Goal: Register for event/course

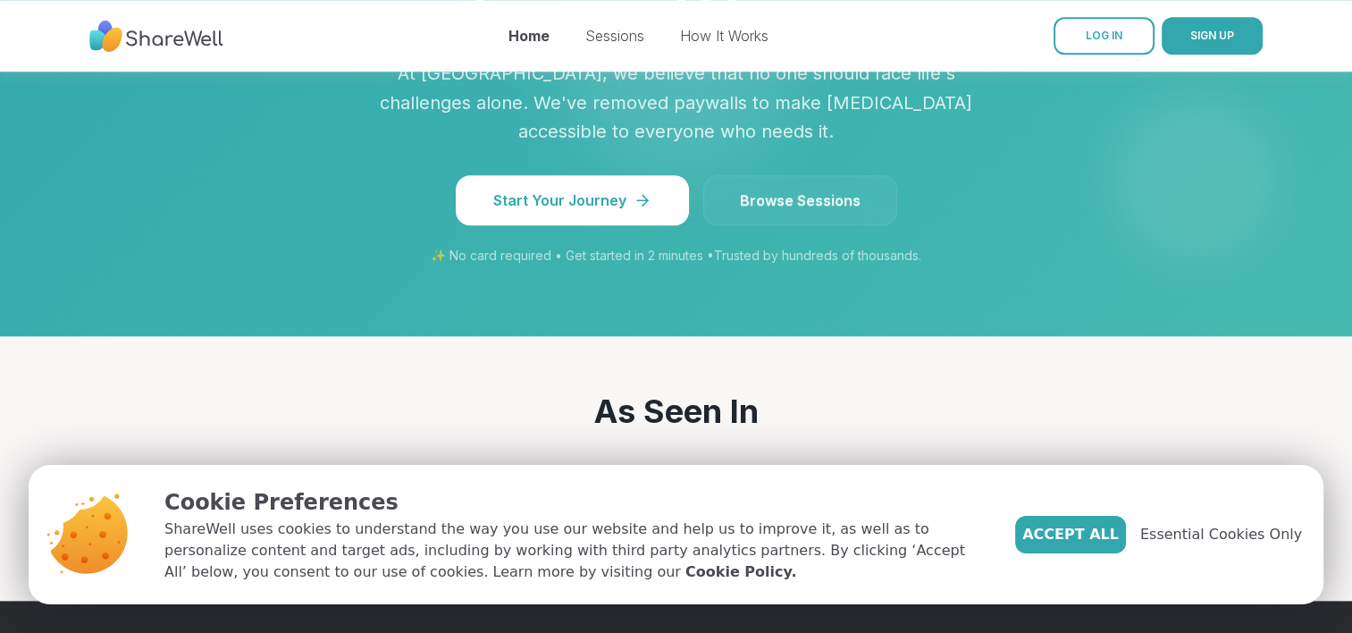
scroll to position [1709, 0]
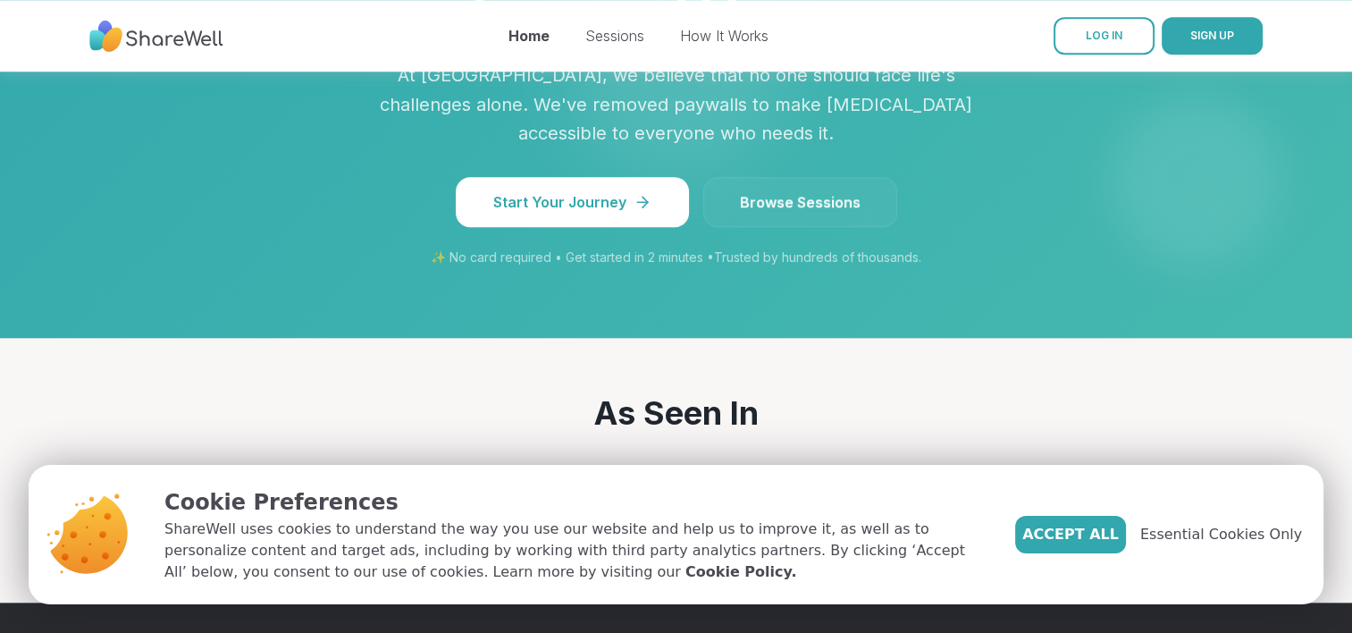
click at [823, 177] on link "Browse Sessions" at bounding box center [800, 202] width 194 height 50
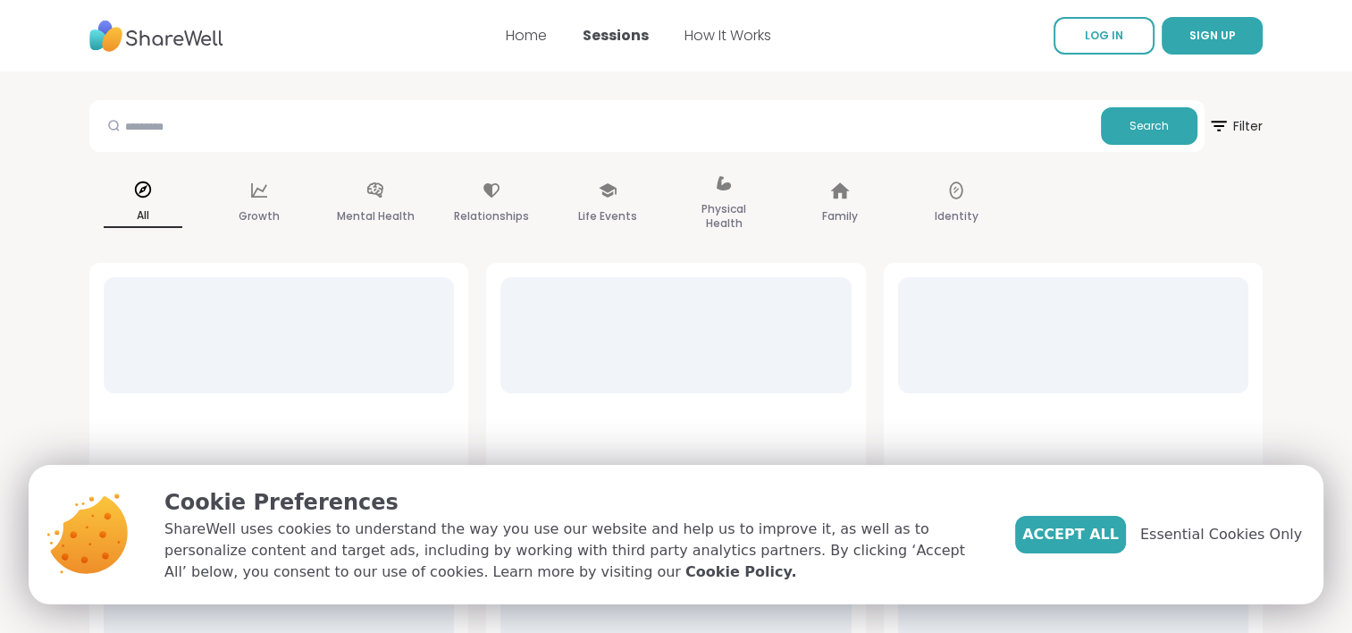
scroll to position [104, 0]
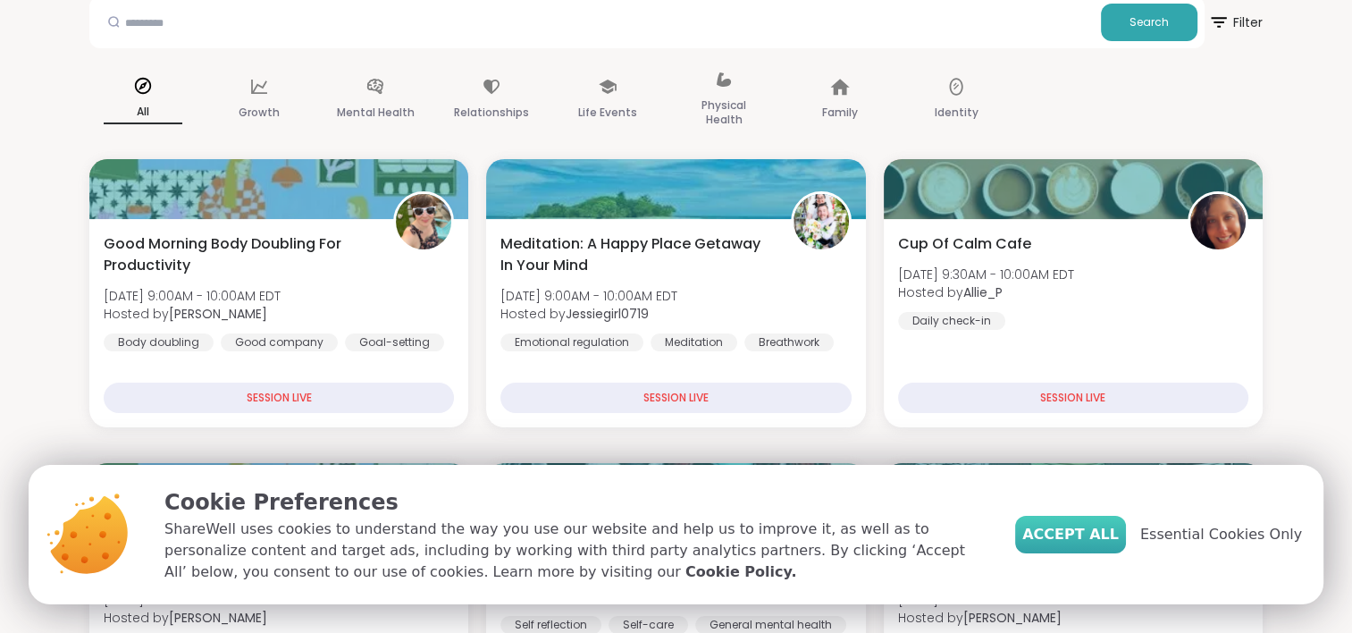
click at [1089, 542] on span "Accept All" at bounding box center [1071, 534] width 97 height 21
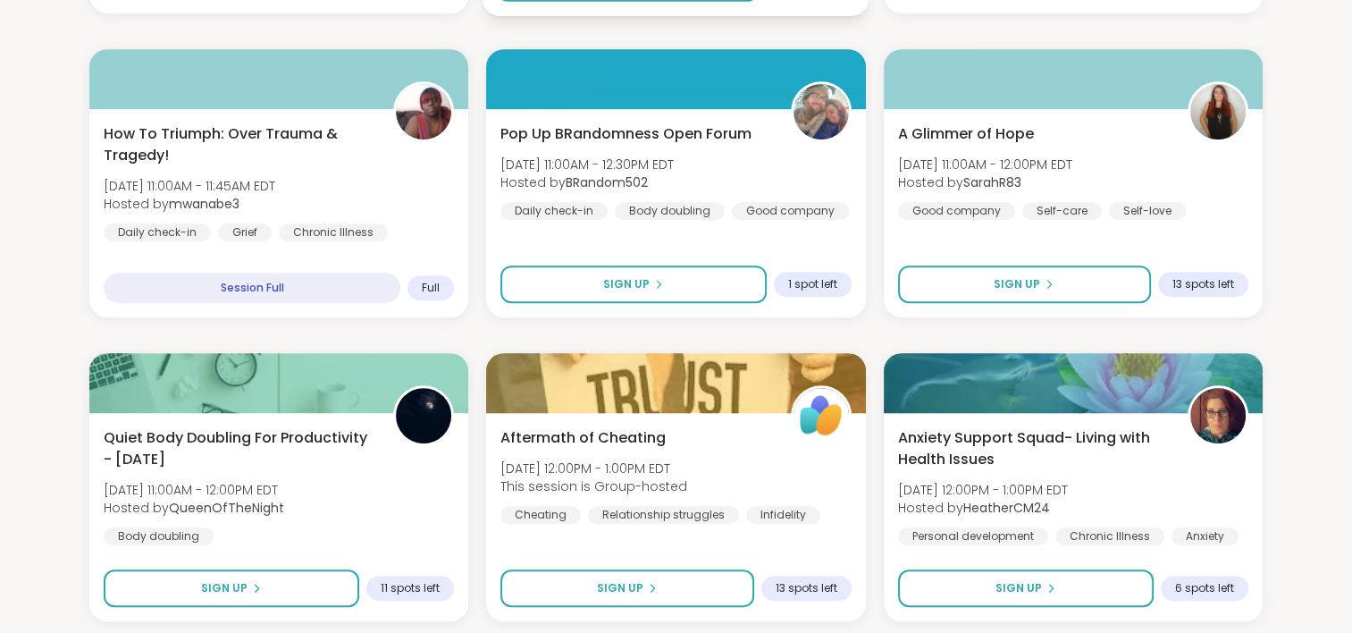
scroll to position [822, 0]
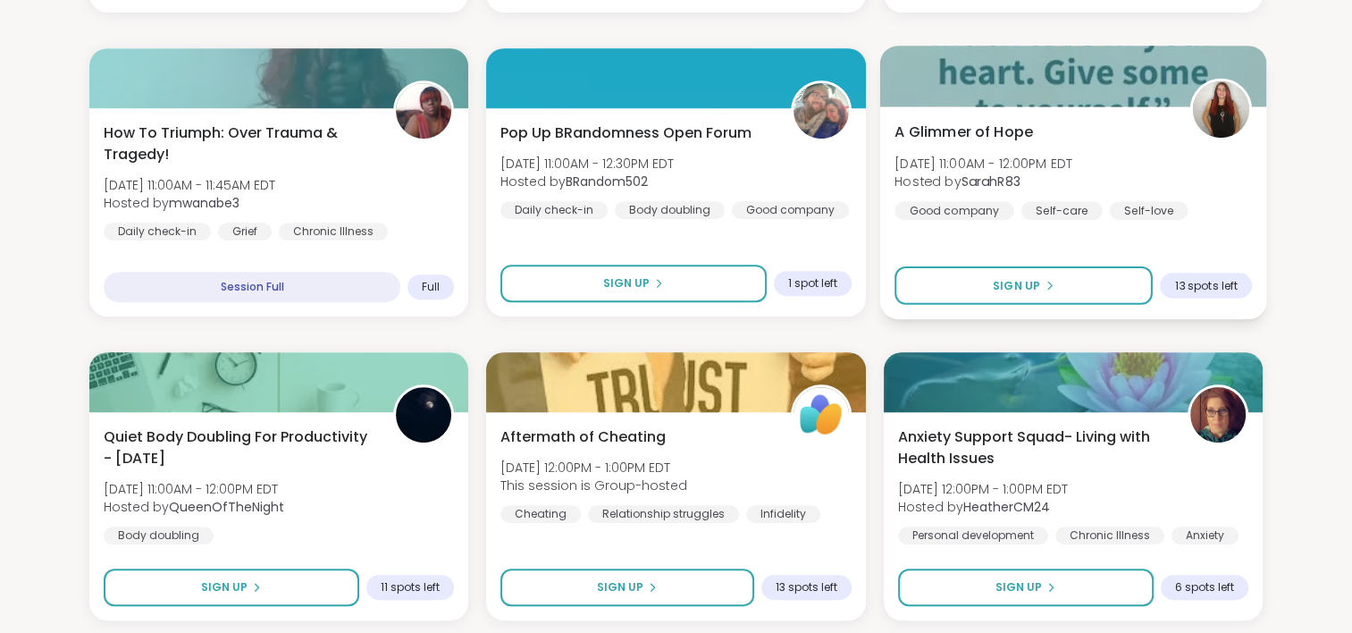
click at [1119, 315] on div "A Glimmer of Hope Mon, Sep 08 | 11:00AM - 12:00PM EDT Hosted by SarahR83 Good c…" at bounding box center [1073, 212] width 387 height 213
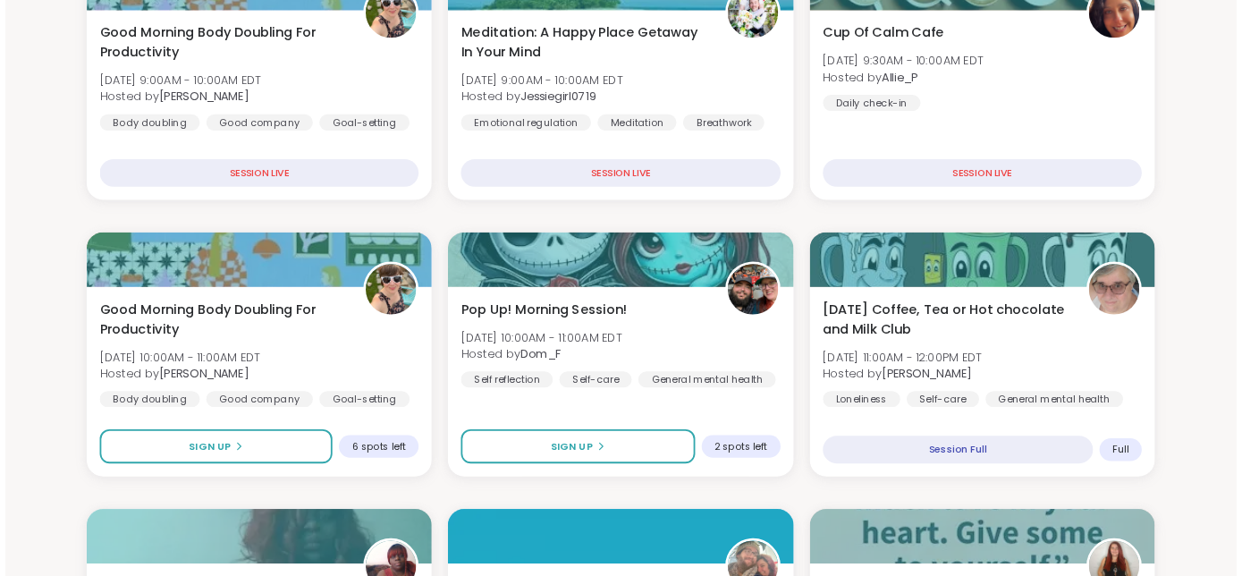
scroll to position [0, 0]
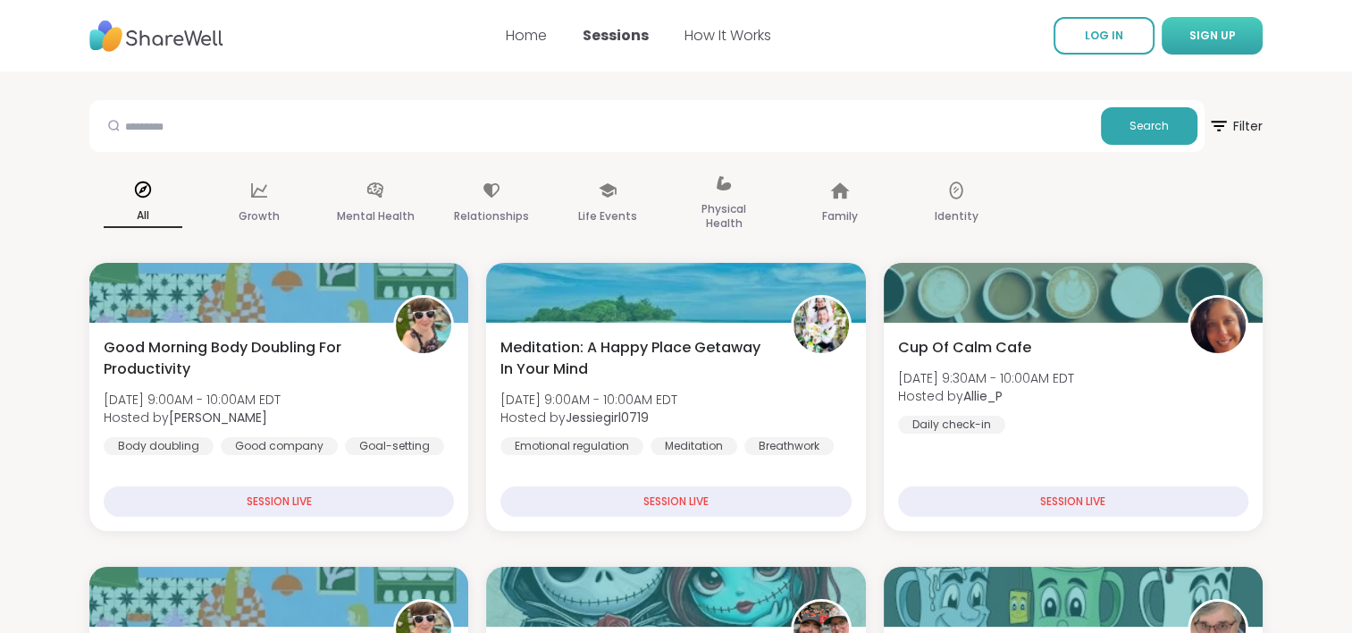
click at [1209, 37] on span "SIGN UP" at bounding box center [1213, 35] width 46 height 15
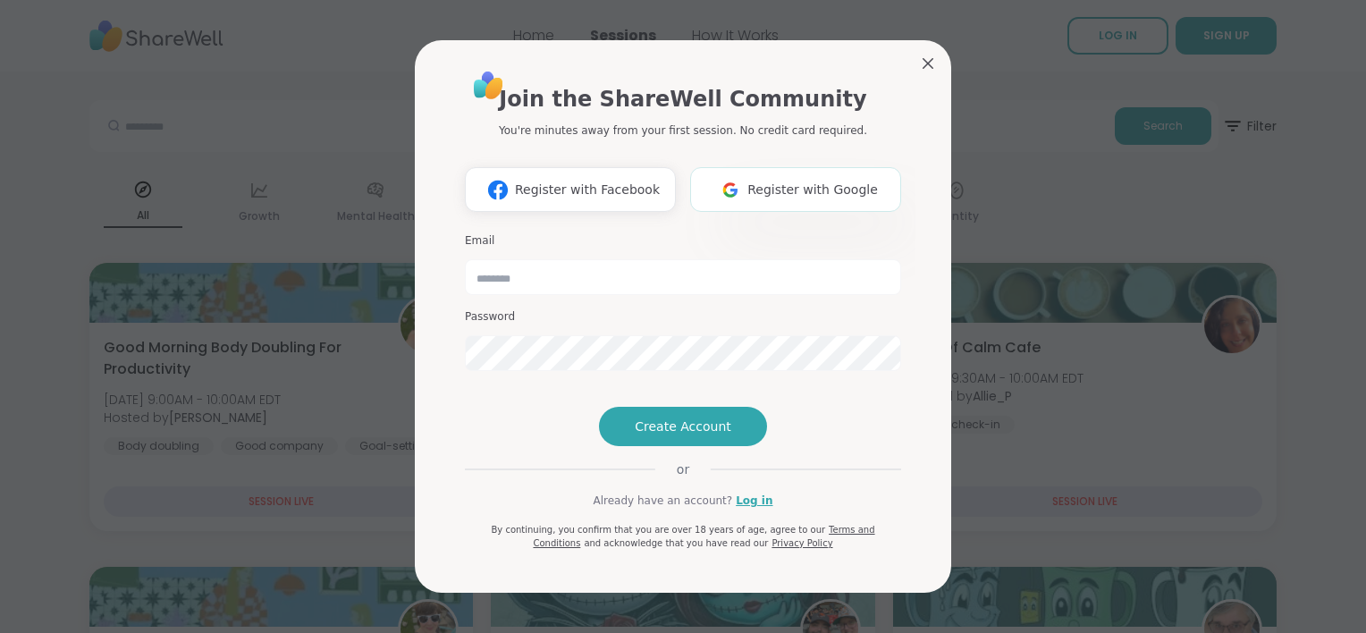
click at [750, 181] on span "Register with Google" at bounding box center [812, 190] width 131 height 19
click at [783, 181] on span "Register with Google" at bounding box center [812, 190] width 131 height 19
click at [788, 181] on span "Register with Google" at bounding box center [812, 190] width 131 height 19
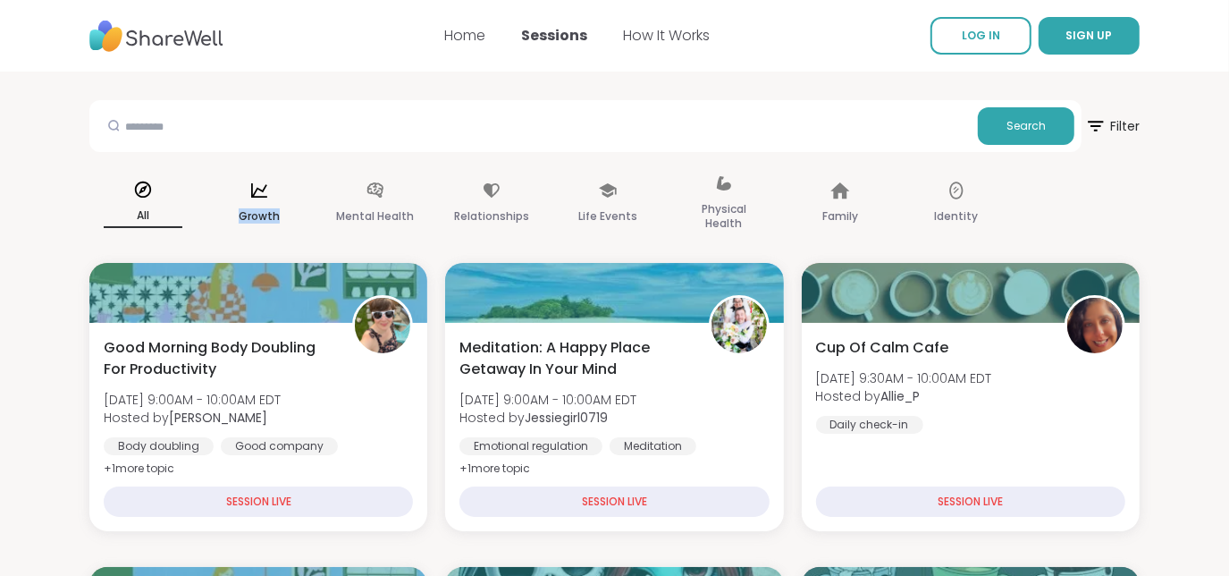
click at [265, 188] on icon at bounding box center [259, 190] width 16 height 14
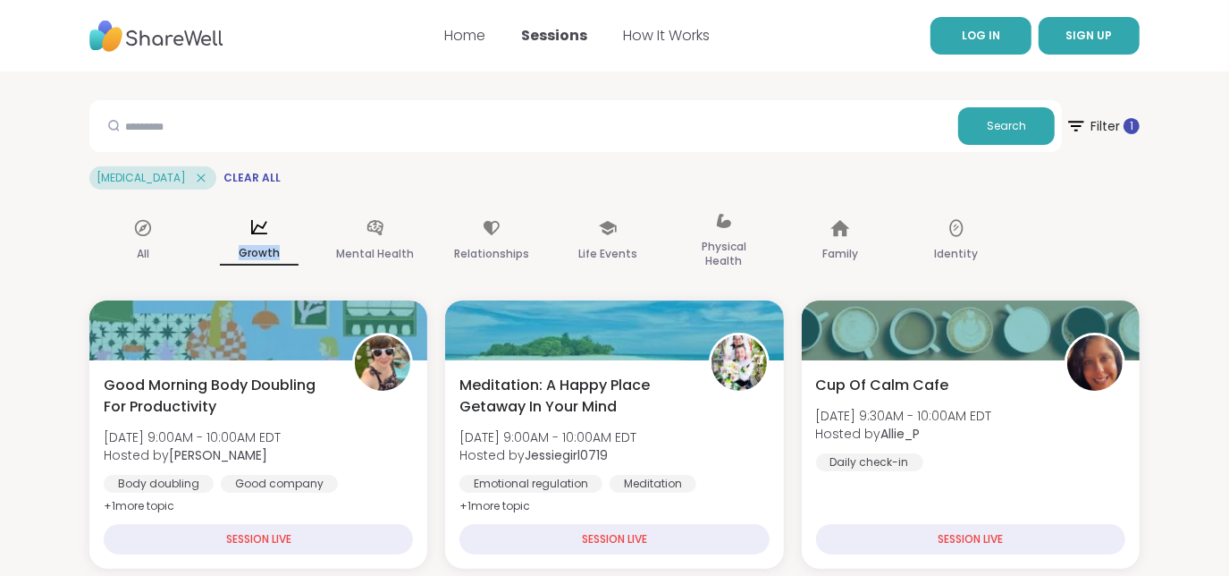
click at [999, 45] on link "LOG IN" at bounding box center [981, 36] width 101 height 38
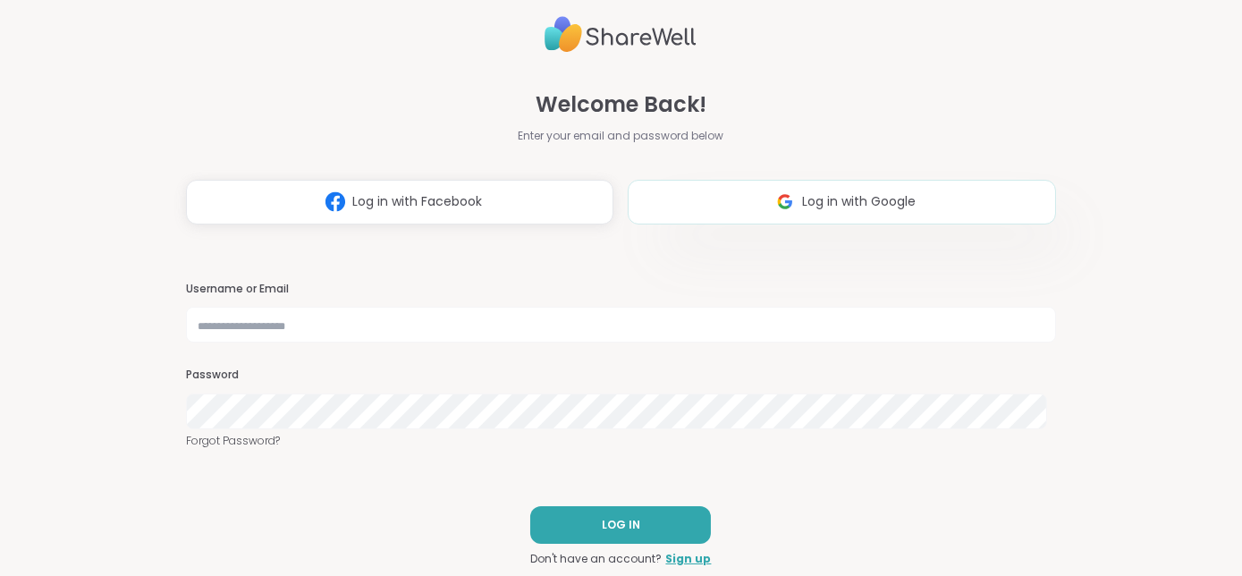
click at [727, 201] on button "Log in with Google" at bounding box center [841, 202] width 427 height 45
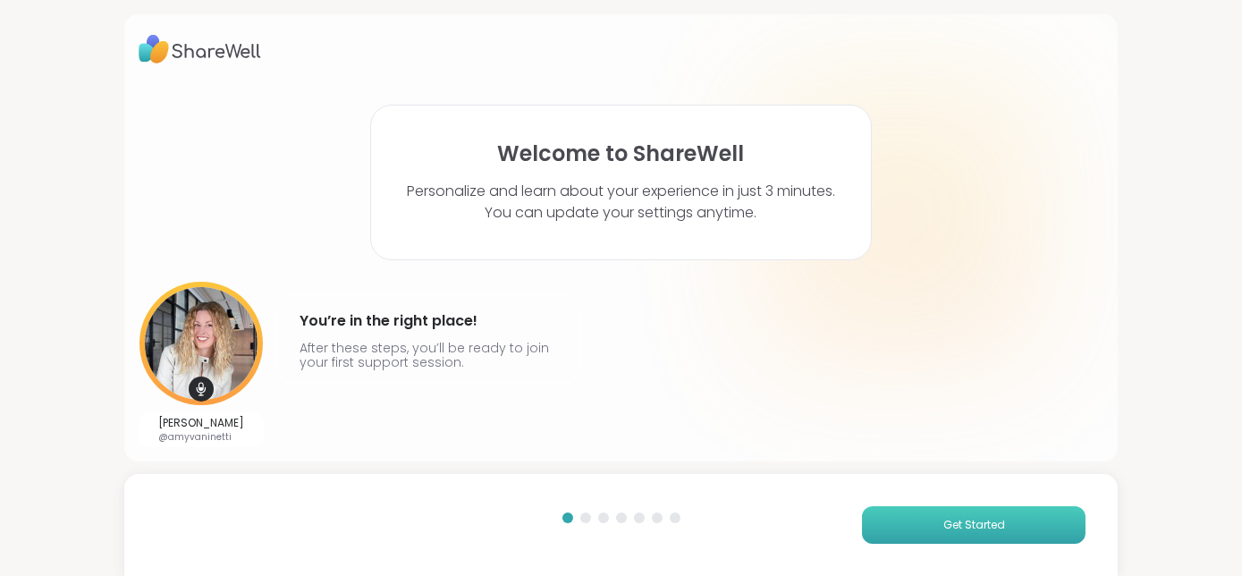
click at [962, 519] on span "Get Started" at bounding box center [974, 525] width 62 height 16
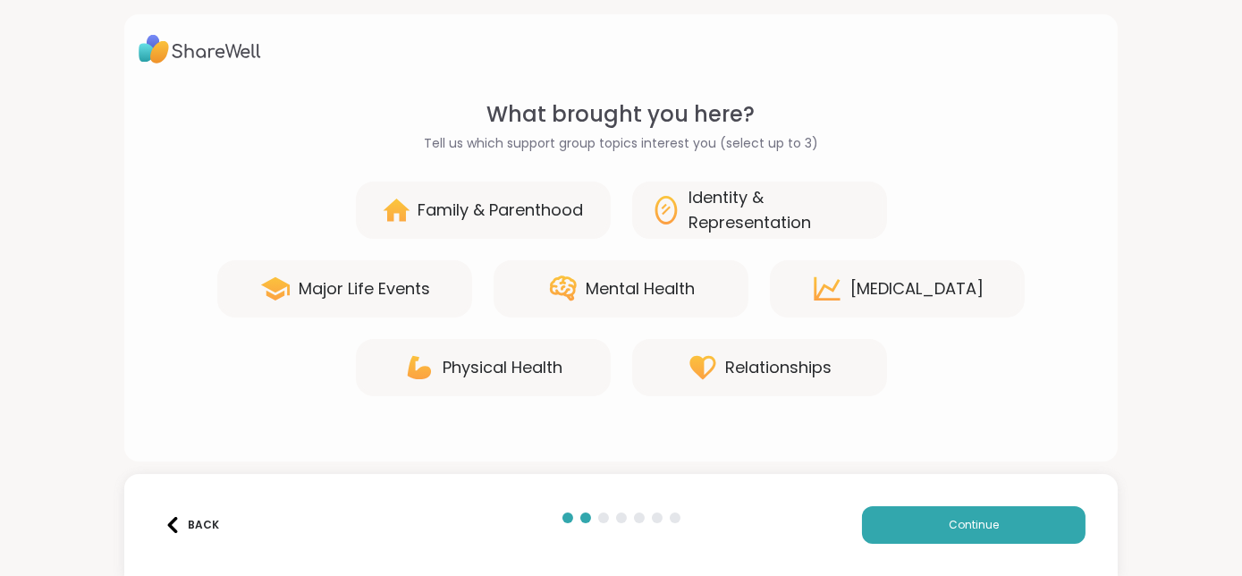
click at [472, 218] on div "Family & Parenthood" at bounding box center [499, 210] width 165 height 25
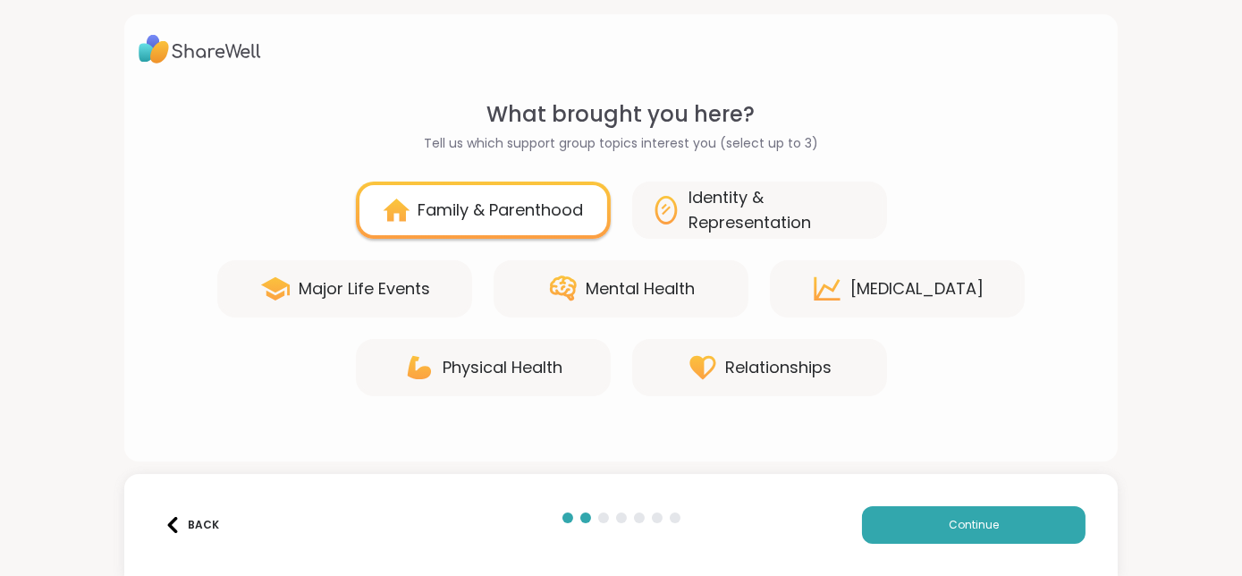
click at [352, 286] on div "Major Life Events" at bounding box center [364, 288] width 131 height 25
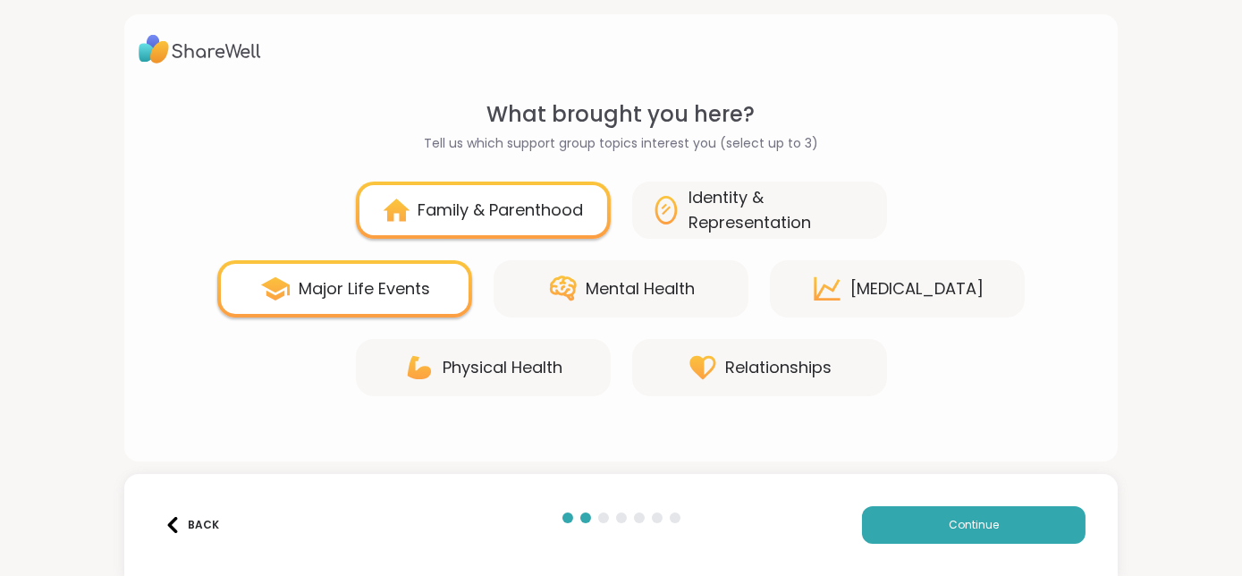
click at [481, 366] on div "Physical Health" at bounding box center [502, 367] width 120 height 25
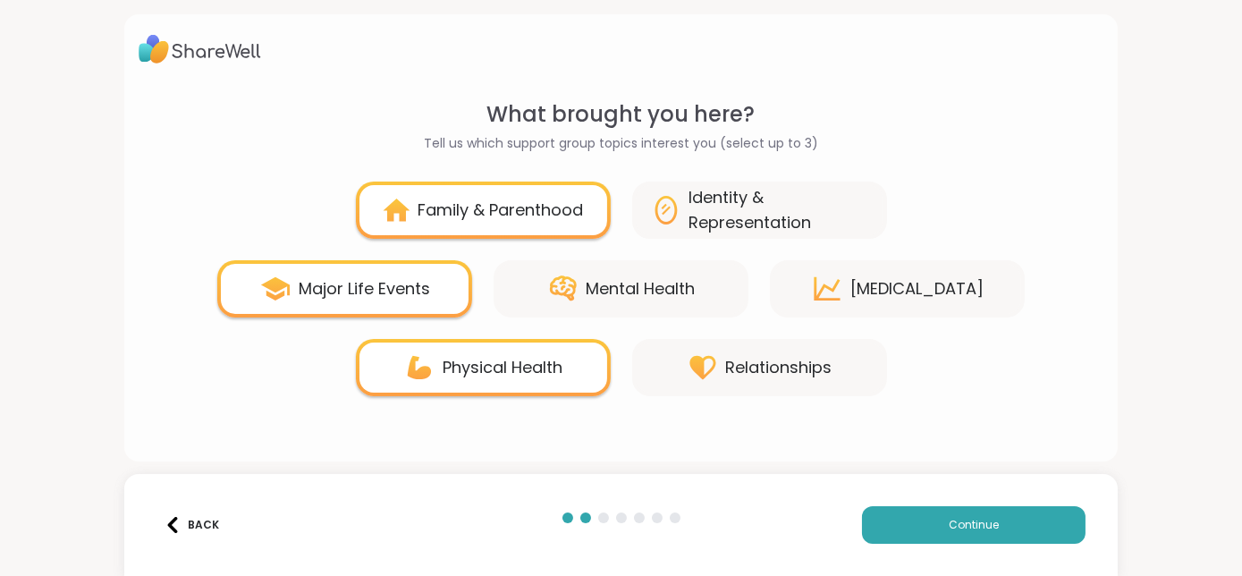
click at [667, 272] on div "Mental Health" at bounding box center [620, 288] width 255 height 57
click at [659, 283] on div "Mental Health" at bounding box center [640, 288] width 109 height 25
click at [811, 304] on icon at bounding box center [827, 289] width 32 height 32
click at [726, 374] on div "Relationships" at bounding box center [779, 367] width 106 height 25
click at [491, 198] on div "Family & Parenthood" at bounding box center [499, 210] width 165 height 25
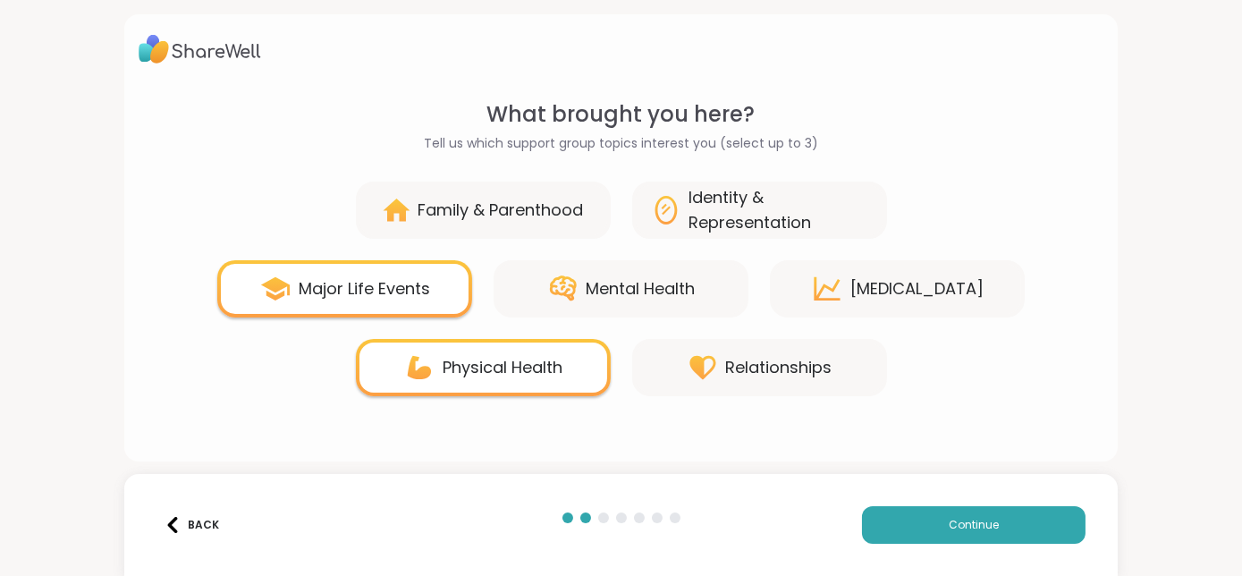
click at [627, 293] on div "Mental Health" at bounding box center [640, 288] width 109 height 25
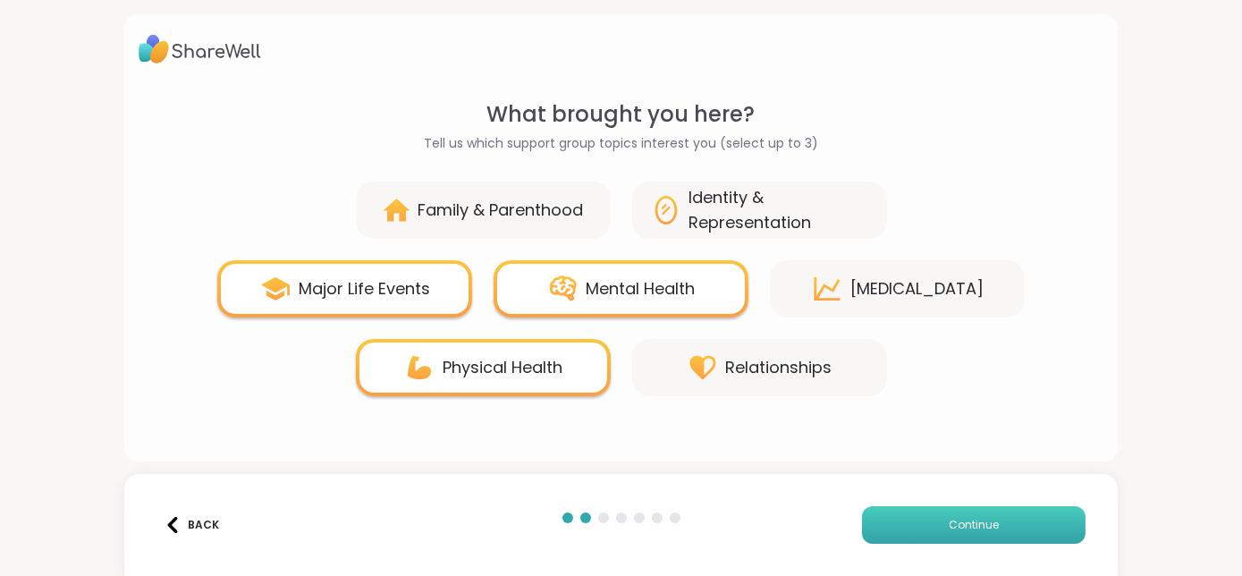
click at [956, 526] on span "Continue" at bounding box center [973, 525] width 50 height 16
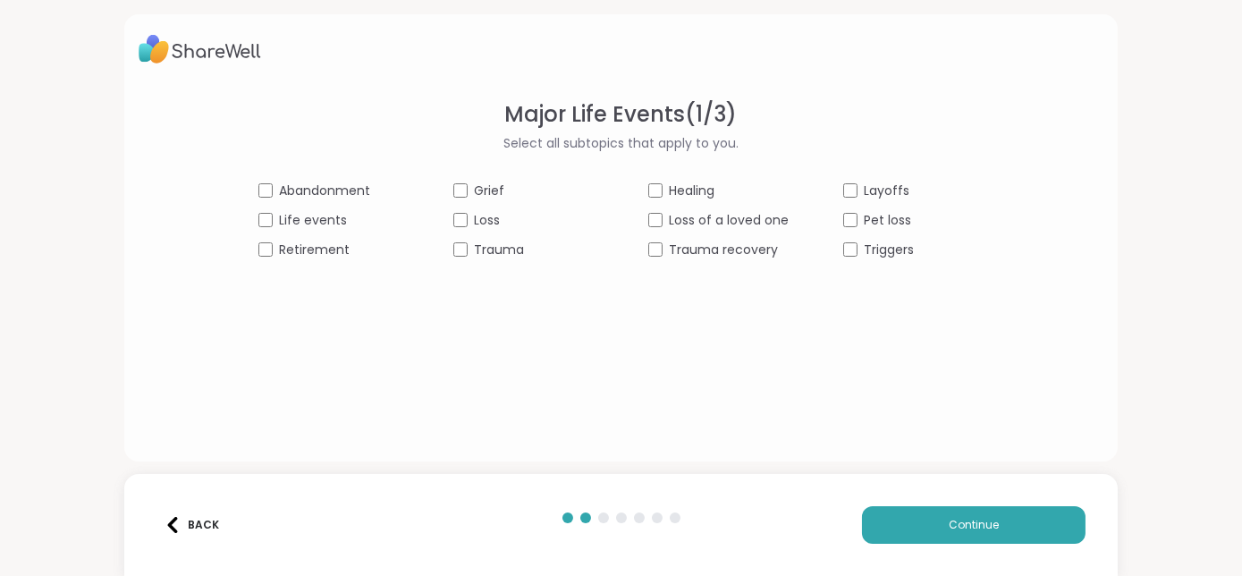
click at [661, 191] on div "Healing" at bounding box center [718, 190] width 141 height 19
click at [671, 222] on span "Loss of a loved one" at bounding box center [730, 220] width 120 height 19
click at [674, 250] on span "Trauma recovery" at bounding box center [724, 249] width 109 height 19
click at [475, 222] on span "Loss" at bounding box center [488, 220] width 26 height 19
click at [475, 252] on span "Trauma" at bounding box center [500, 249] width 50 height 19
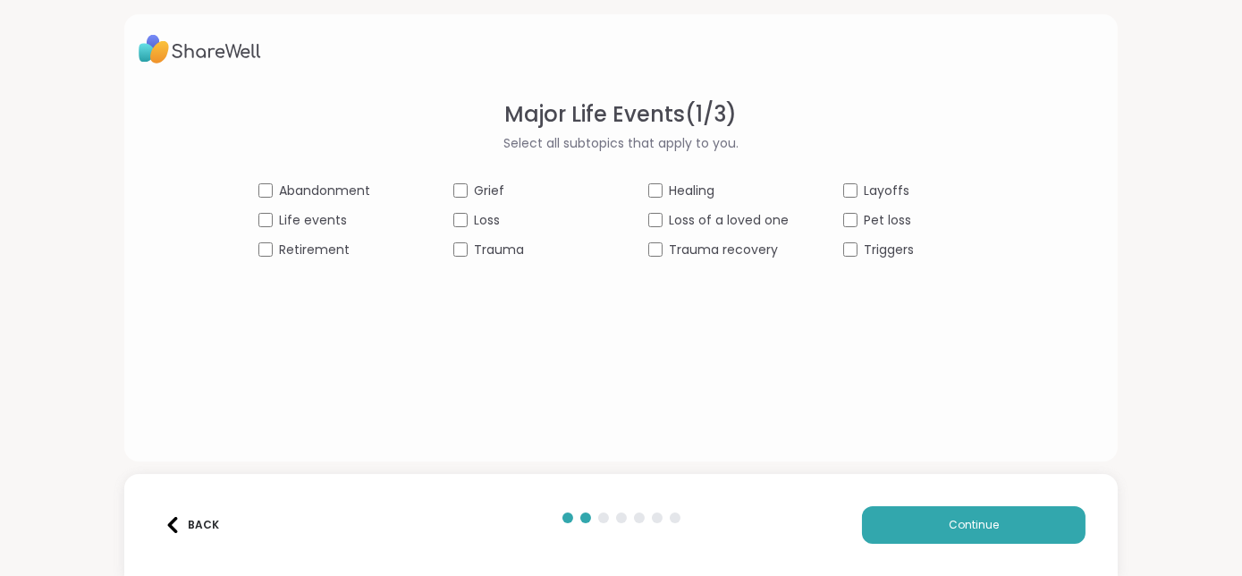
click at [475, 189] on span "Grief" at bounding box center [490, 190] width 30 height 19
click at [324, 233] on div "Abandonment Grief Healing Layoffs Life events Loss Loss of a loved one Pet loss…" at bounding box center [621, 220] width 726 height 78
click at [316, 212] on span "Life events" at bounding box center [314, 220] width 68 height 19
click at [316, 183] on span "Abandonment" at bounding box center [325, 190] width 91 height 19
click at [953, 506] on button "Continue" at bounding box center [973, 525] width 223 height 38
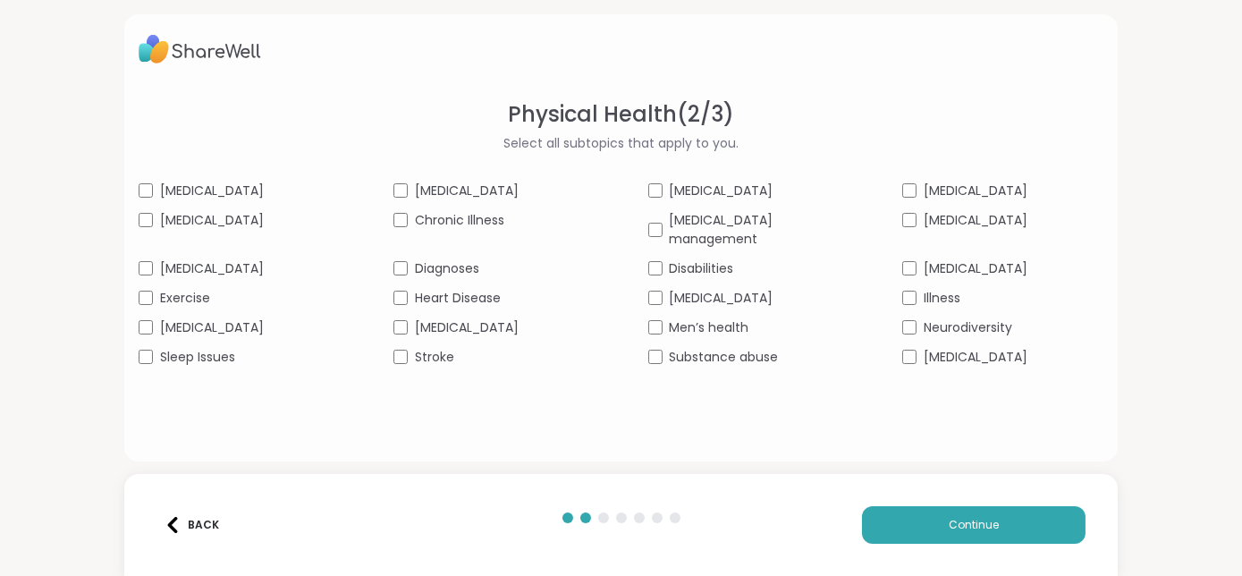
click at [906, 289] on div "Illness" at bounding box center [1002, 298] width 201 height 19
click at [166, 289] on div "Exercise" at bounding box center [239, 298] width 201 height 19
click at [660, 214] on div "[MEDICAL_DATA] management" at bounding box center [748, 230] width 201 height 38
click at [405, 259] on div "Diagnoses" at bounding box center [493, 268] width 201 height 19
click at [935, 520] on button "Continue" at bounding box center [973, 525] width 223 height 38
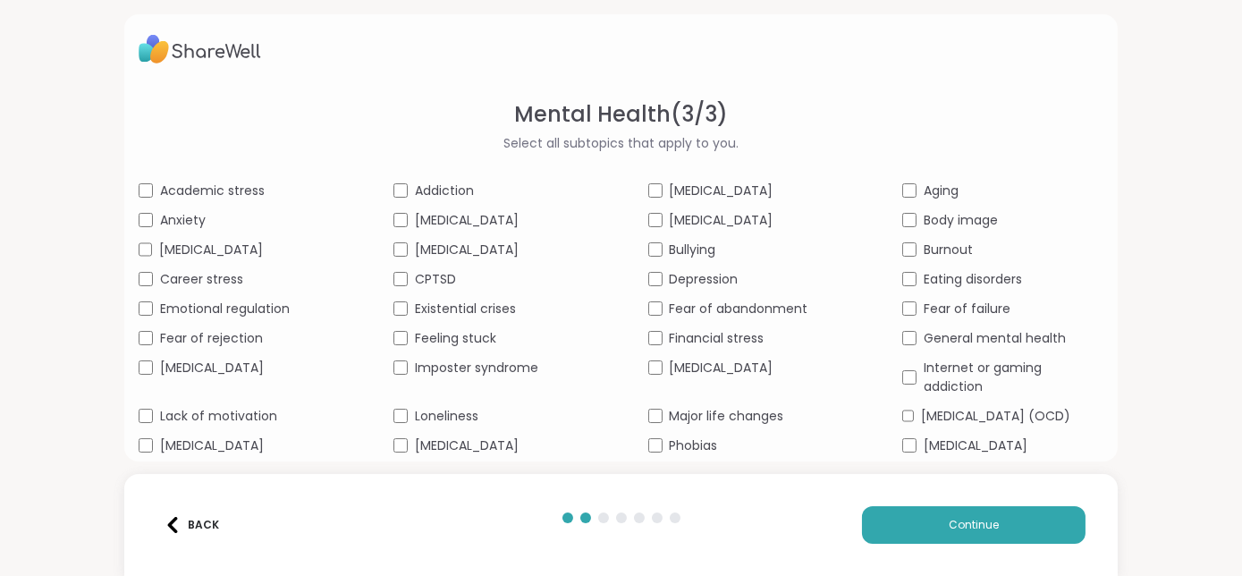
click at [181, 522] on div "Back" at bounding box center [191, 525] width 55 height 16
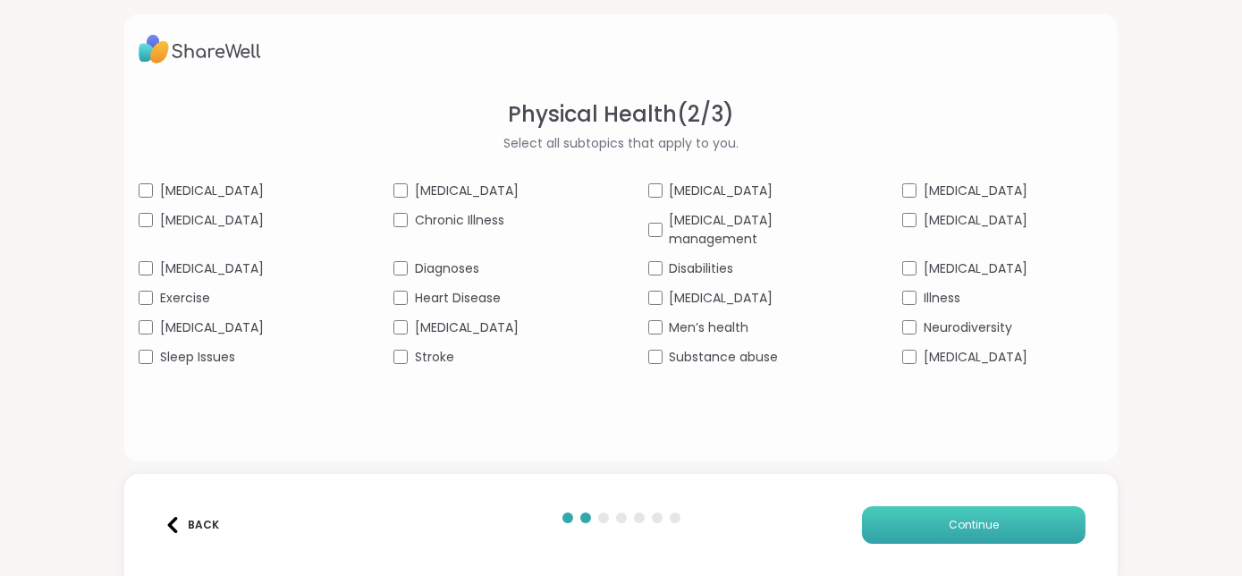
click at [940, 510] on button "Continue" at bounding box center [973, 525] width 223 height 38
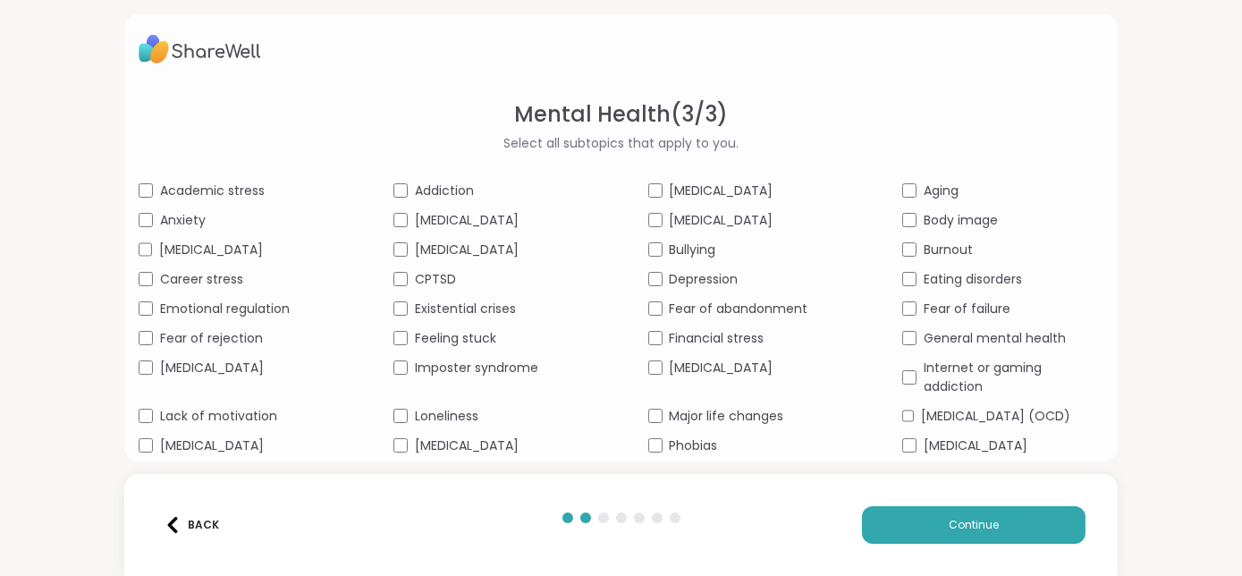
click at [183, 215] on span "Anxiety" at bounding box center [183, 220] width 46 height 19
click at [224, 318] on span "Emotional regulation" at bounding box center [225, 308] width 130 height 19
click at [235, 344] on div "Academic stress Addiction ADHD Aging Anxiety Bipolar disorder Body dysmorphia B…" at bounding box center [621, 347] width 965 height 333
click at [219, 348] on span "Fear of rejection" at bounding box center [211, 338] width 103 height 19
click at [474, 348] on span "Feeling stuck" at bounding box center [455, 338] width 81 height 19
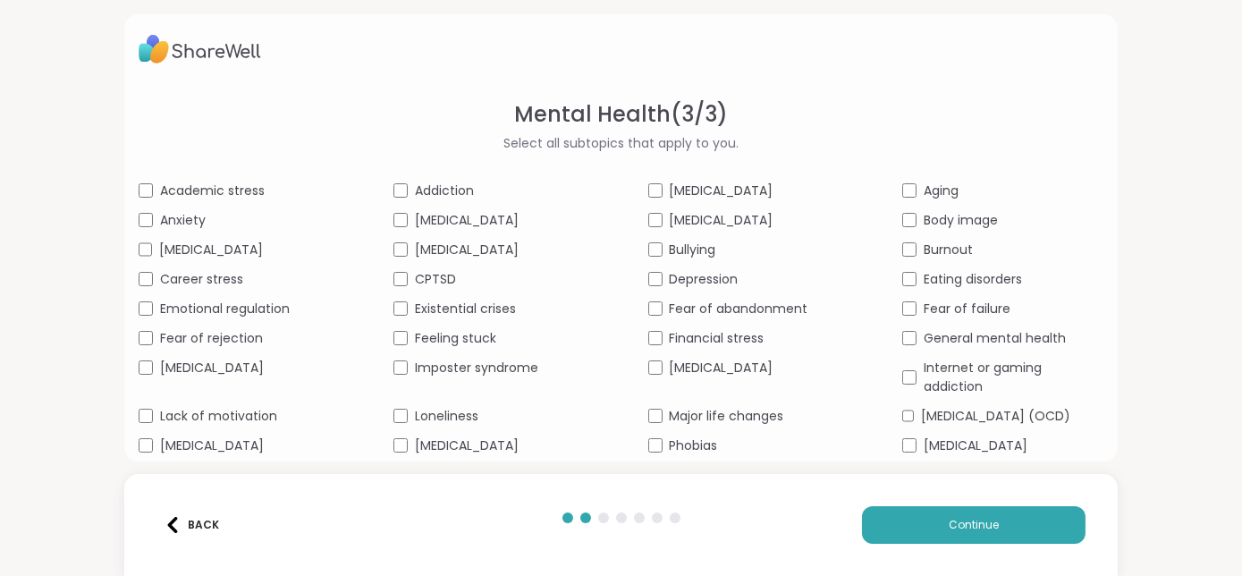
click at [687, 289] on span "Depression" at bounding box center [704, 279] width 69 height 19
click at [698, 318] on span "Fear of abandonment" at bounding box center [739, 308] width 139 height 19
click at [715, 348] on span "Financial stress" at bounding box center [717, 338] width 95 height 19
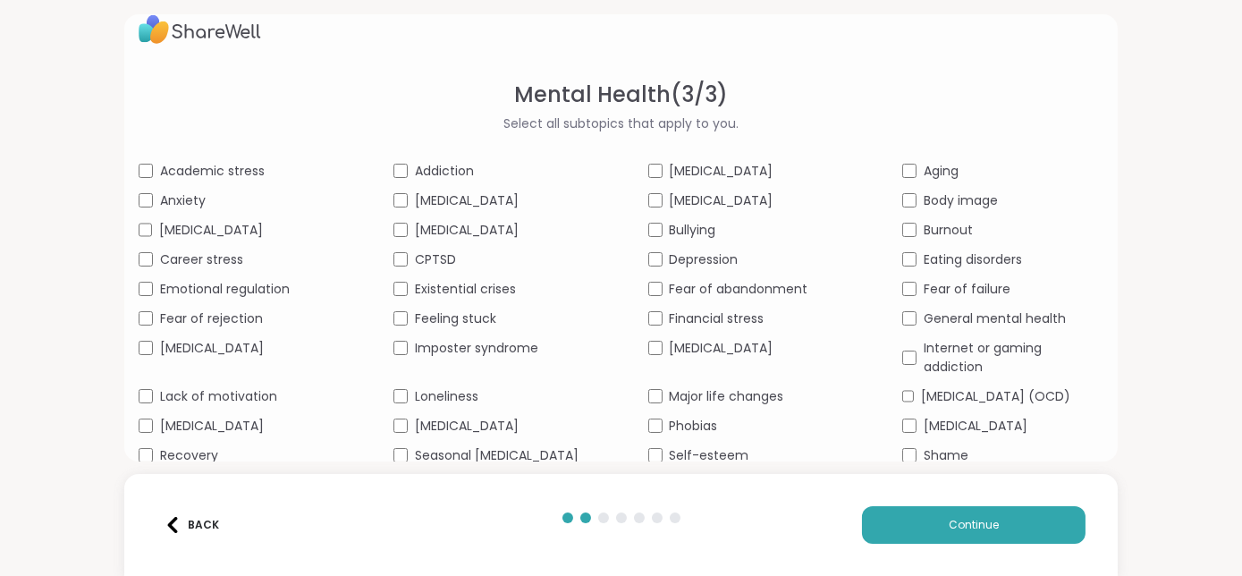
click at [748, 406] on span "Major life changes" at bounding box center [727, 396] width 114 height 19
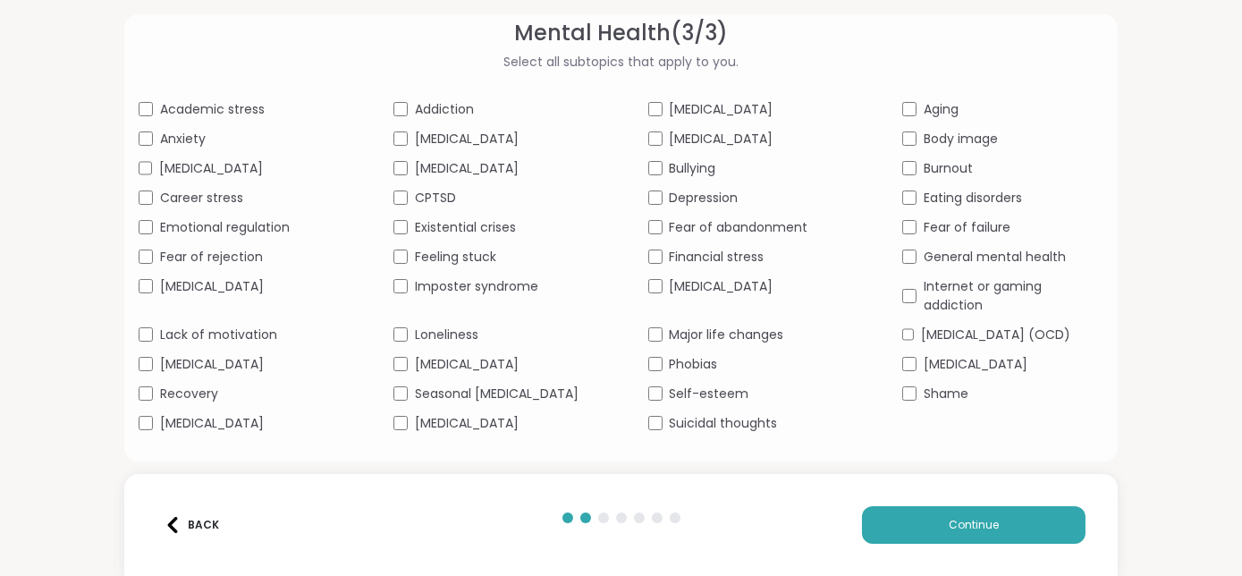
click at [944, 100] on span "Aging" at bounding box center [940, 109] width 35 height 19
click at [515, 433] on span "[MEDICAL_DATA]" at bounding box center [467, 423] width 104 height 19
click at [422, 342] on span "Loneliness" at bounding box center [446, 334] width 63 height 19
click at [198, 344] on span "Lack of motivation" at bounding box center [218, 334] width 117 height 19
click at [722, 403] on span "Self-esteem" at bounding box center [710, 393] width 80 height 19
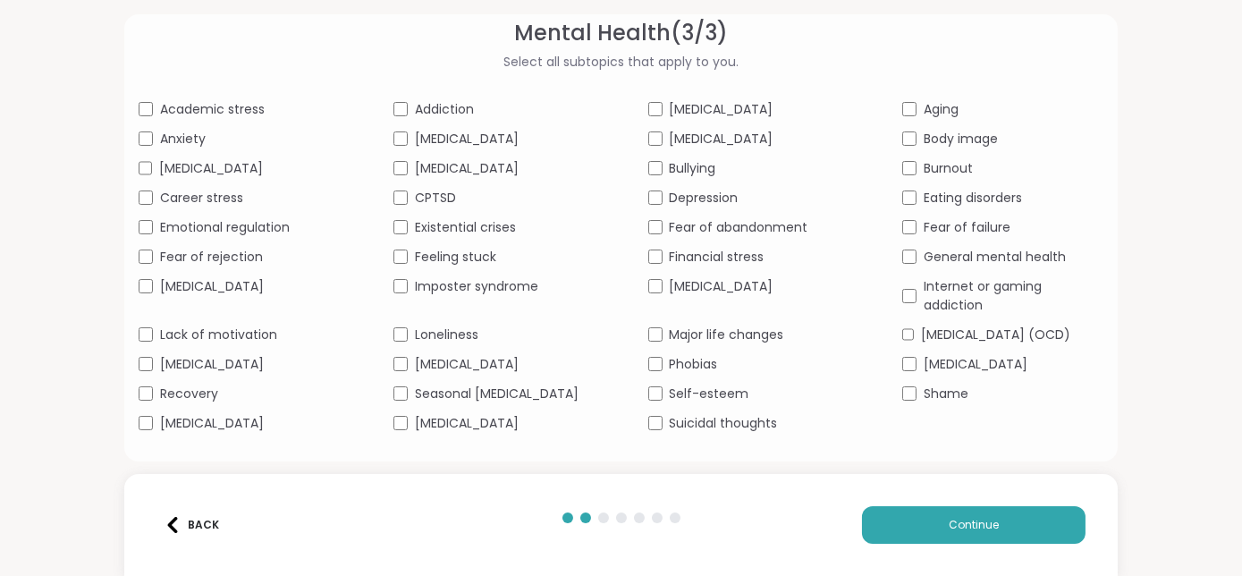
scroll to position [80, 0]
click at [964, 265] on div "Academic stress Addiction ADHD Aging Anxiety Bipolar disorder Body dysmorphia B…" at bounding box center [621, 267] width 965 height 333
click at [953, 267] on span "General mental health" at bounding box center [994, 258] width 142 height 19
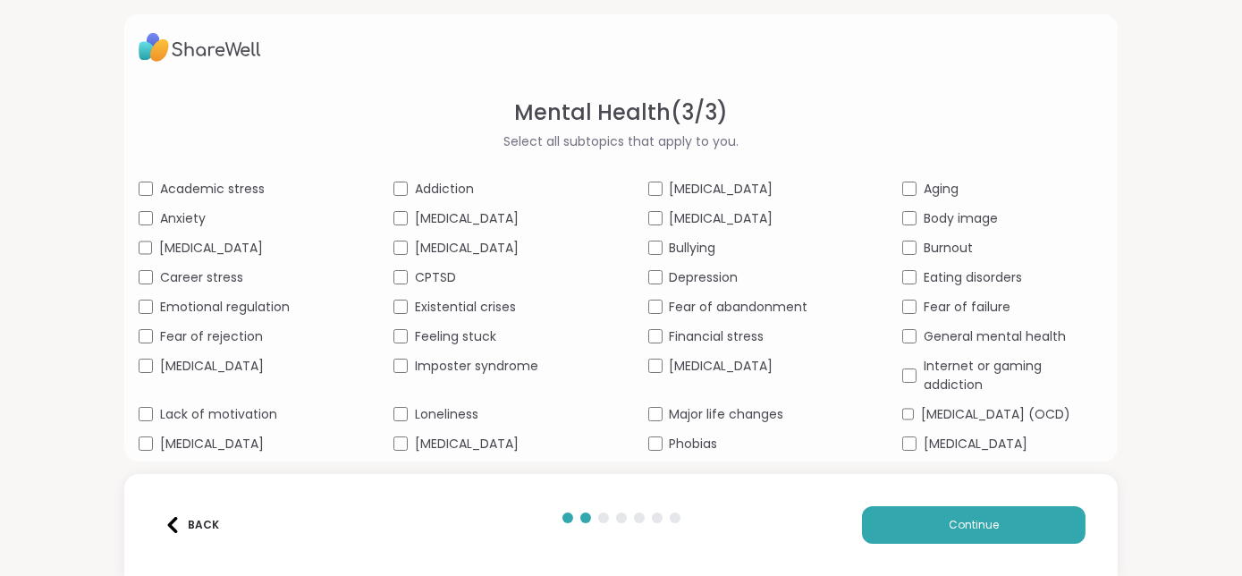
scroll to position [0, 0]
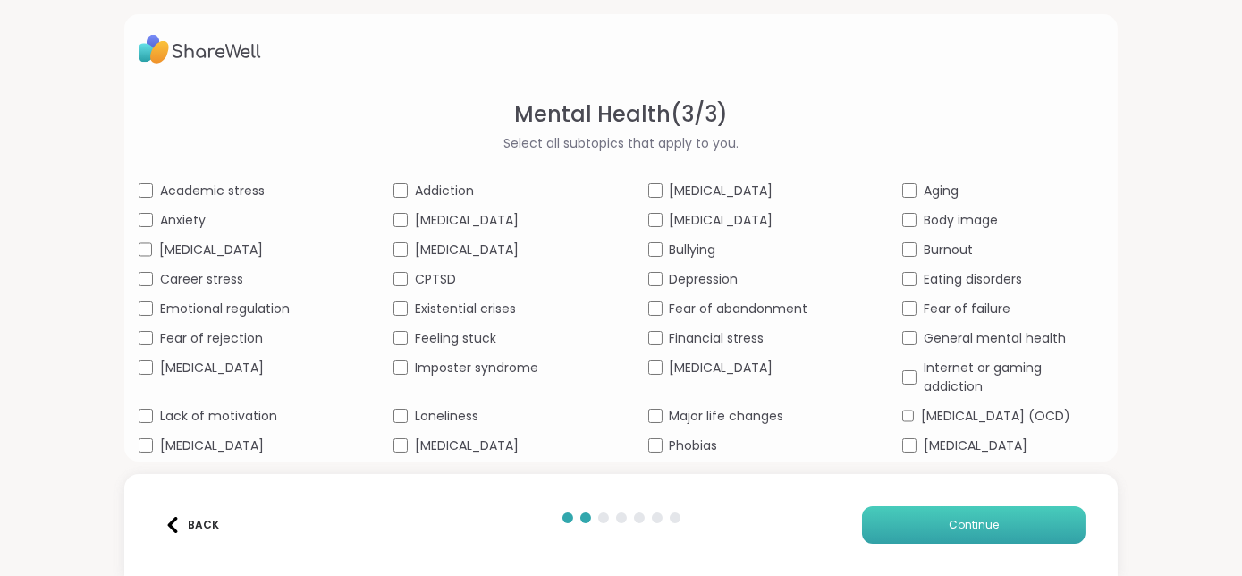
click at [948, 528] on span "Continue" at bounding box center [973, 525] width 50 height 16
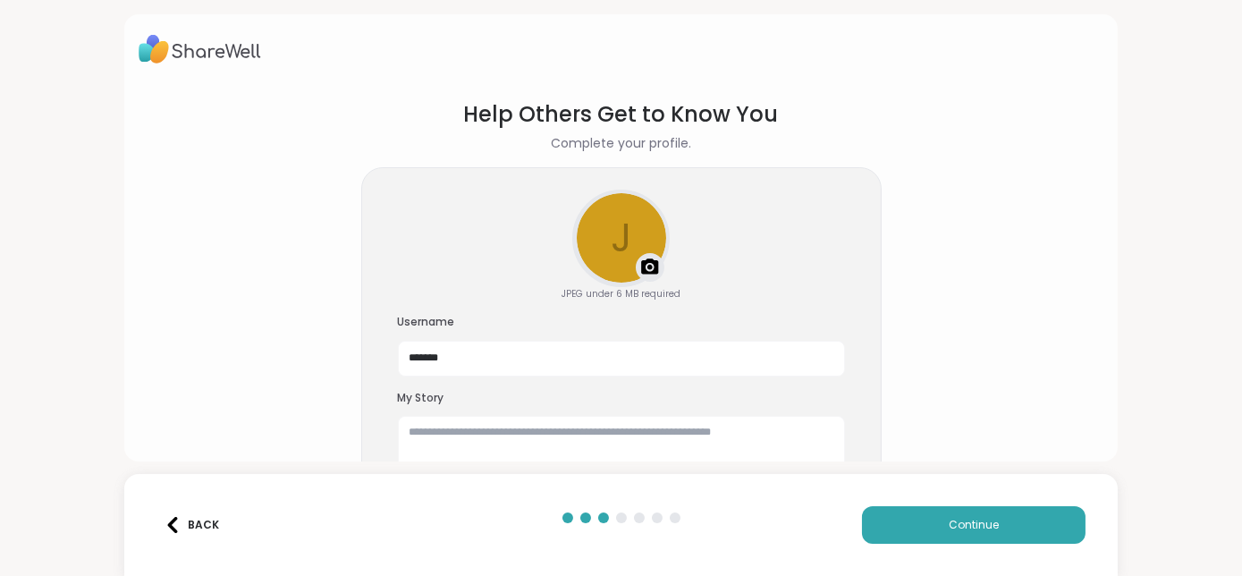
scroll to position [55, 0]
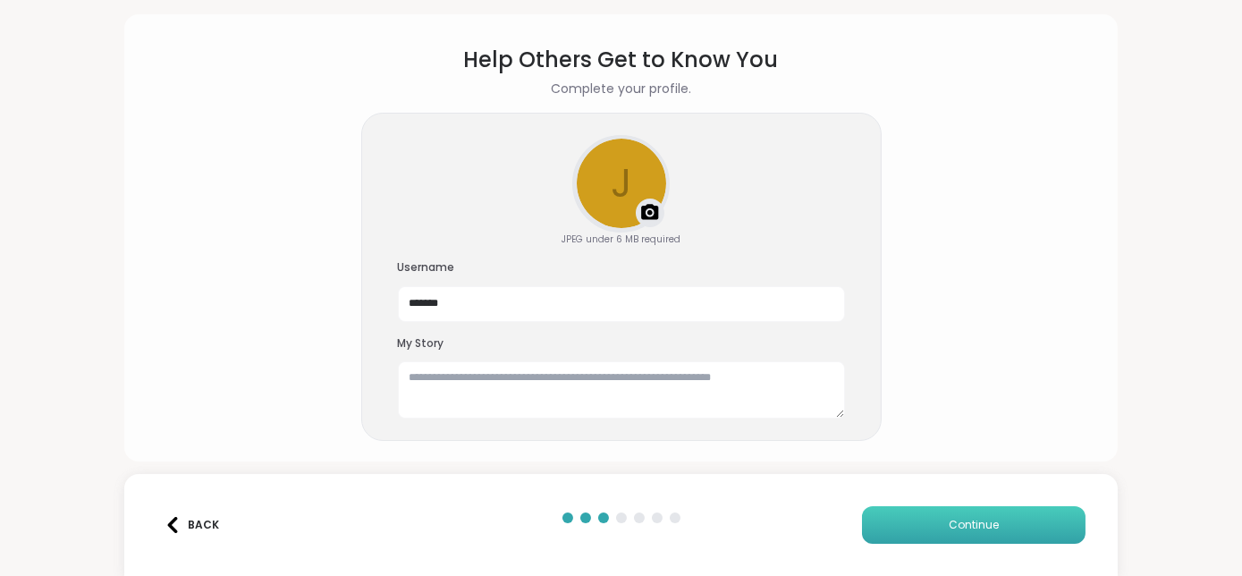
click at [901, 532] on button "Continue" at bounding box center [973, 525] width 223 height 38
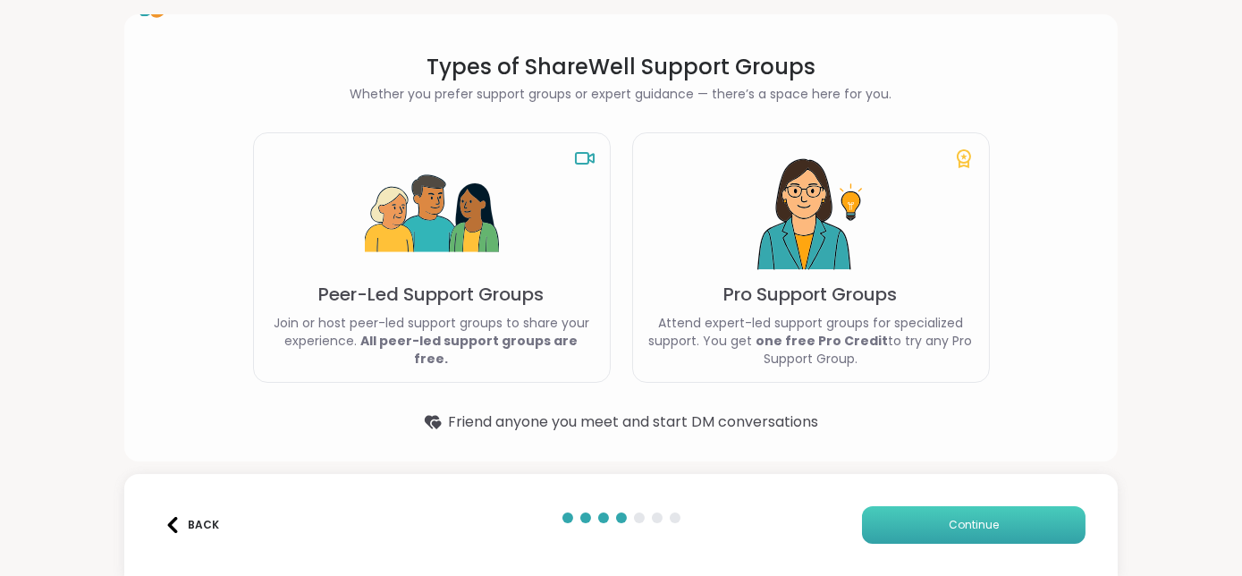
scroll to position [45, 0]
click at [901, 532] on button "Continue" at bounding box center [973, 525] width 223 height 38
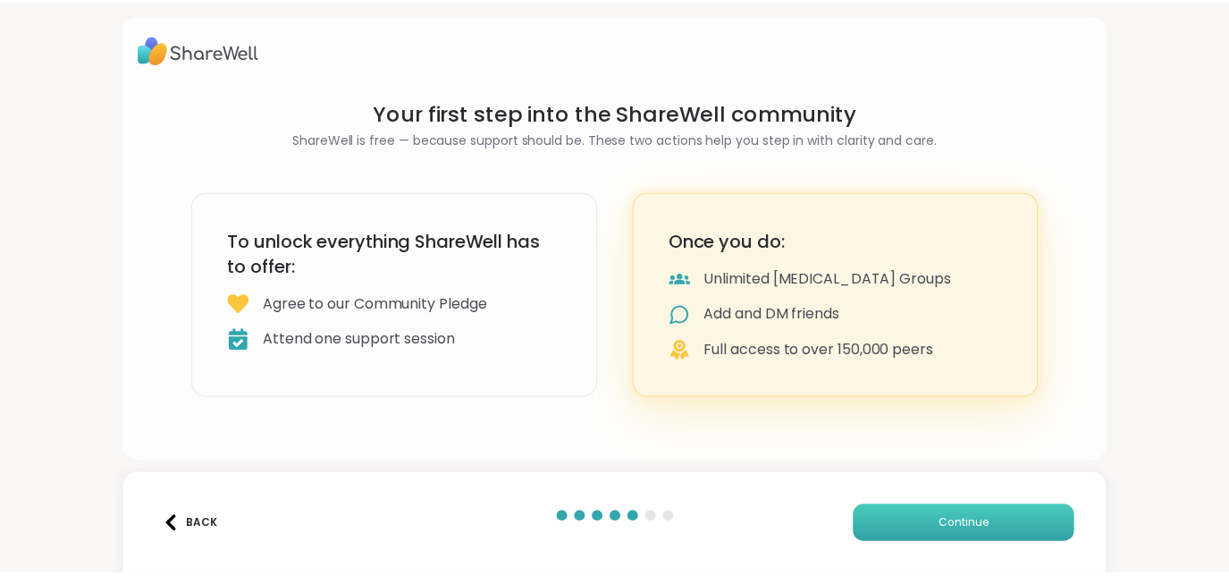
scroll to position [0, 0]
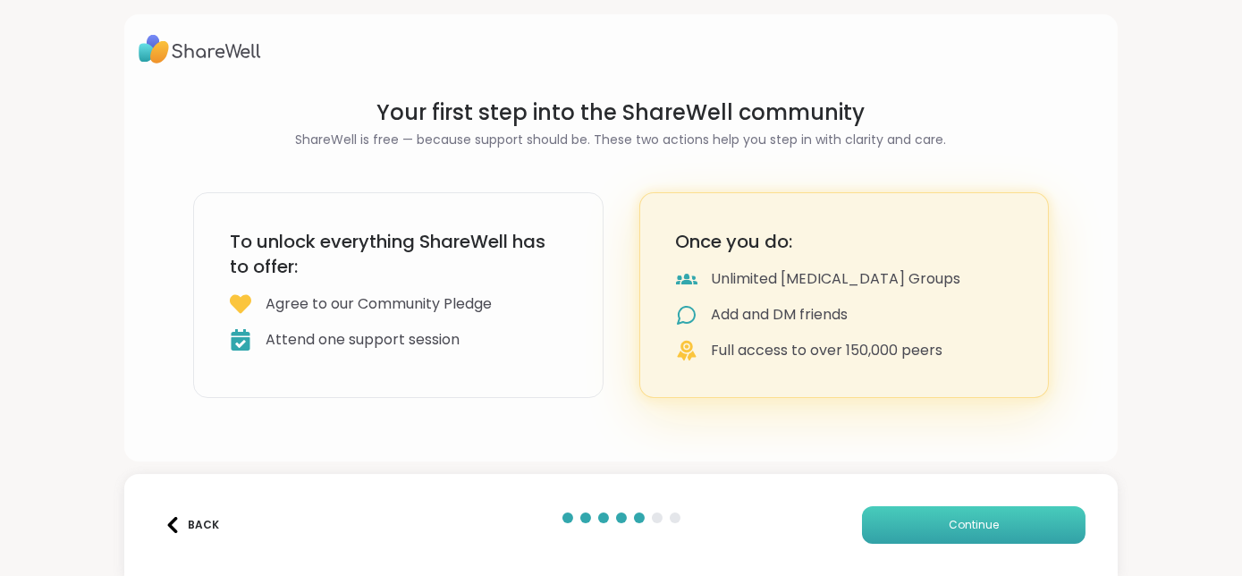
click at [901, 532] on button "Continue" at bounding box center [973, 525] width 223 height 38
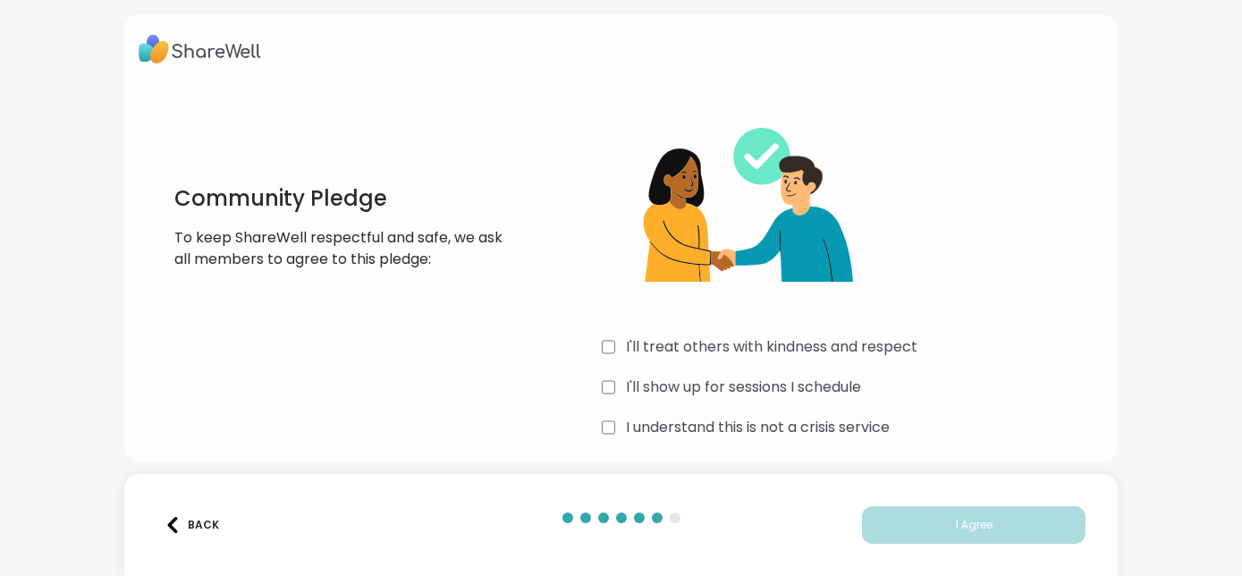
click at [775, 336] on label "I'll treat others with kindness and respect" at bounding box center [771, 346] width 291 height 21
click at [762, 378] on label "I'll show up for sessions I schedule" at bounding box center [743, 386] width 235 height 21
click at [760, 431] on label "I understand this is not a crisis service" at bounding box center [758, 427] width 264 height 21
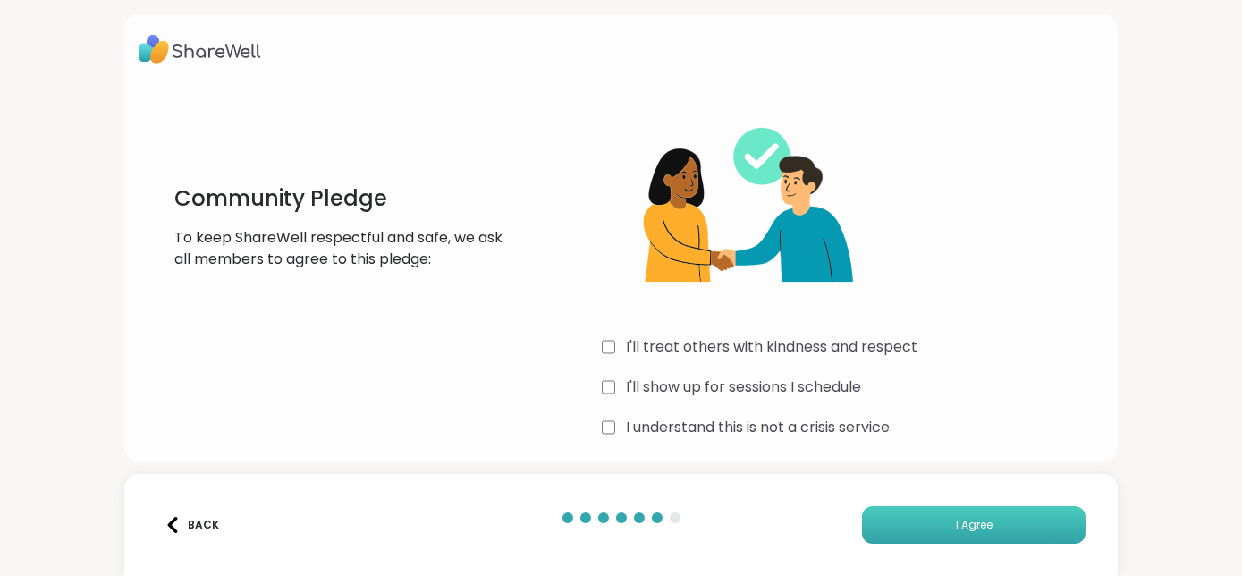
click at [981, 535] on button "I Agree" at bounding box center [973, 525] width 223 height 38
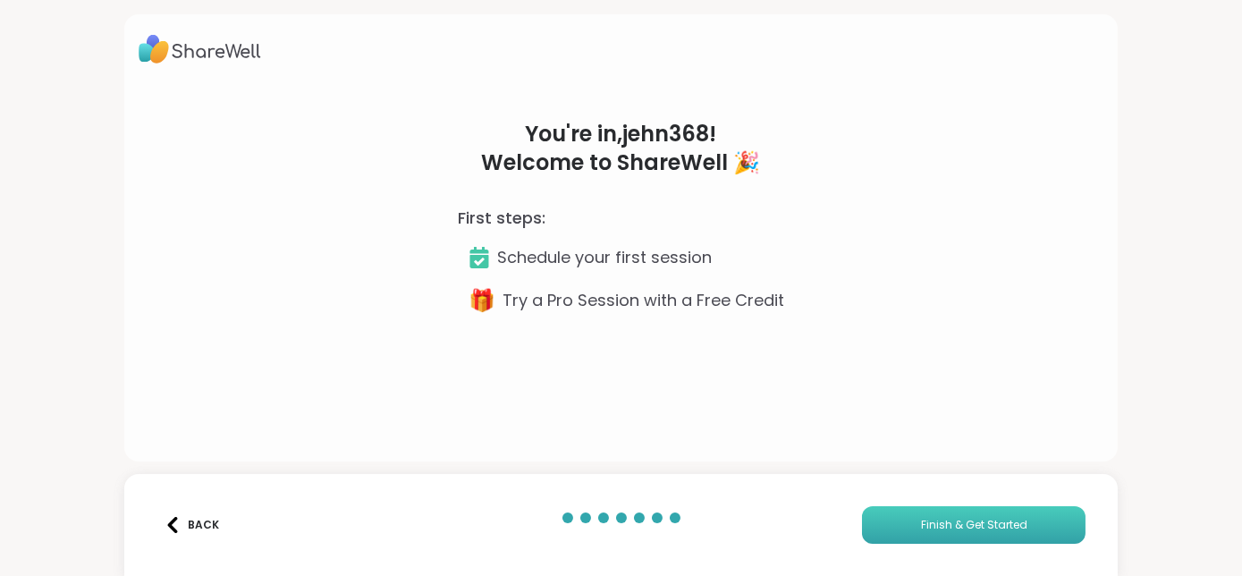
click at [924, 523] on span "Finish & Get Started" at bounding box center [974, 525] width 106 height 16
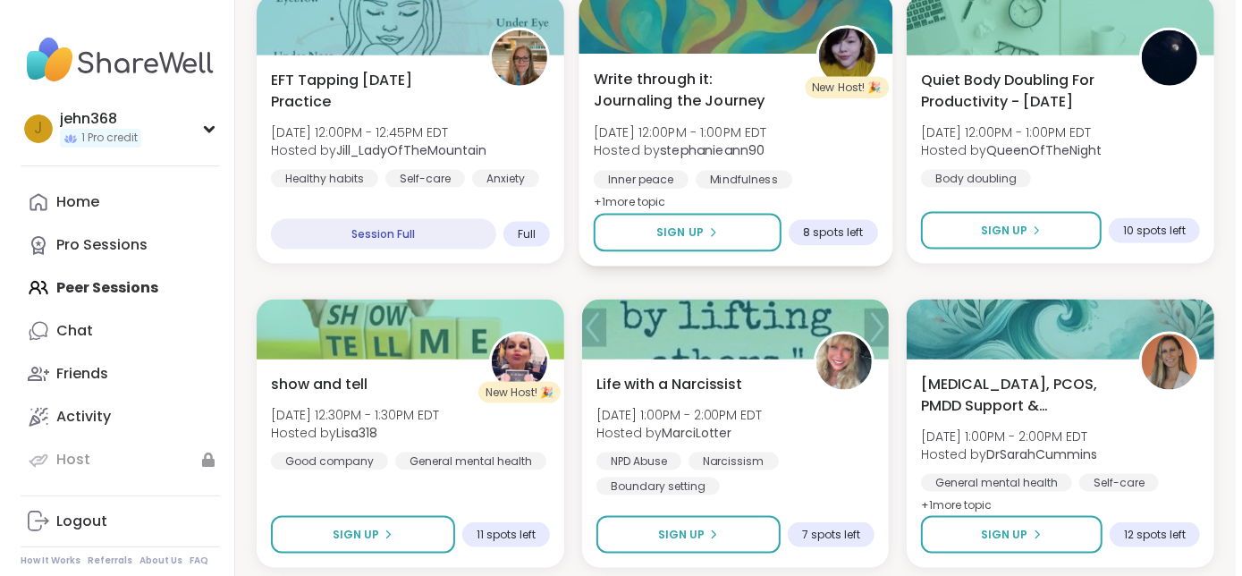
scroll to position [1569, 0]
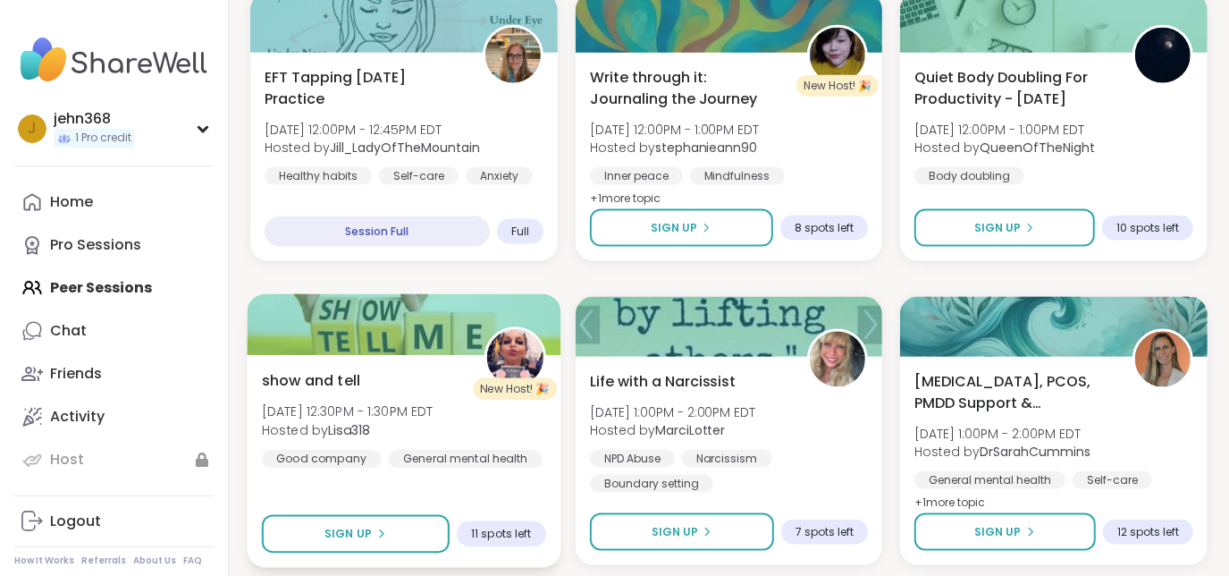
click at [375, 377] on div "show and tell Mon, Sep 08 | 12:30PM - 1:30PM EDT Hosted by Lisa318 Good company…" at bounding box center [404, 418] width 284 height 98
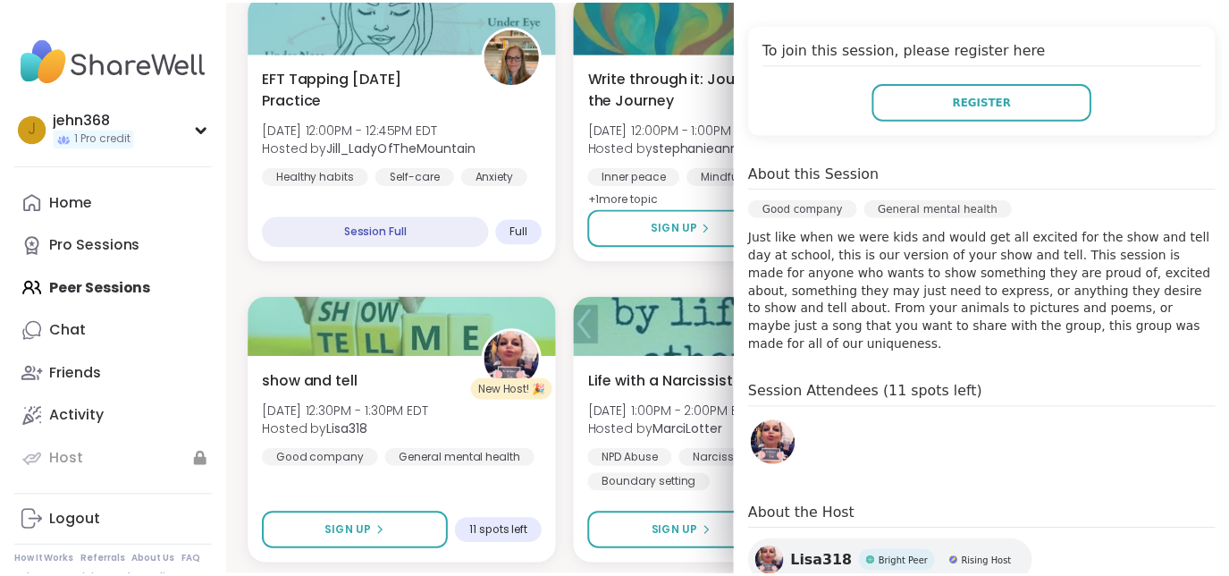
scroll to position [348, 0]
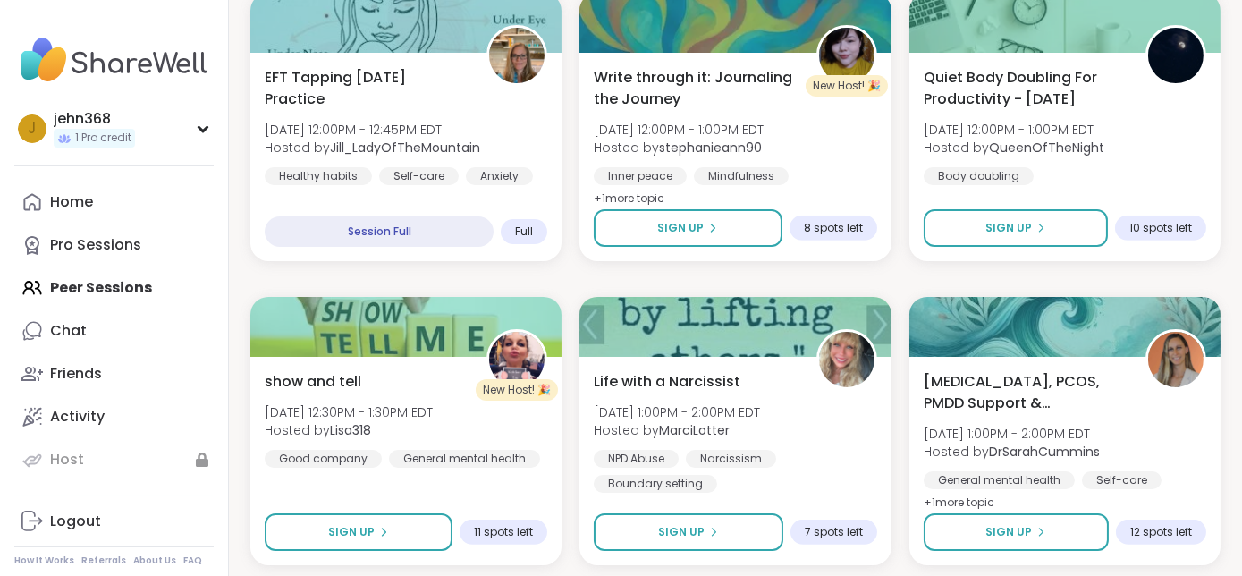
click at [629, 282] on div "Good Morning Body Doubling For Productivity Mon, Sep 08 | 9:00AM - 10:00AM EDT …" at bounding box center [735, 582] width 970 height 3611
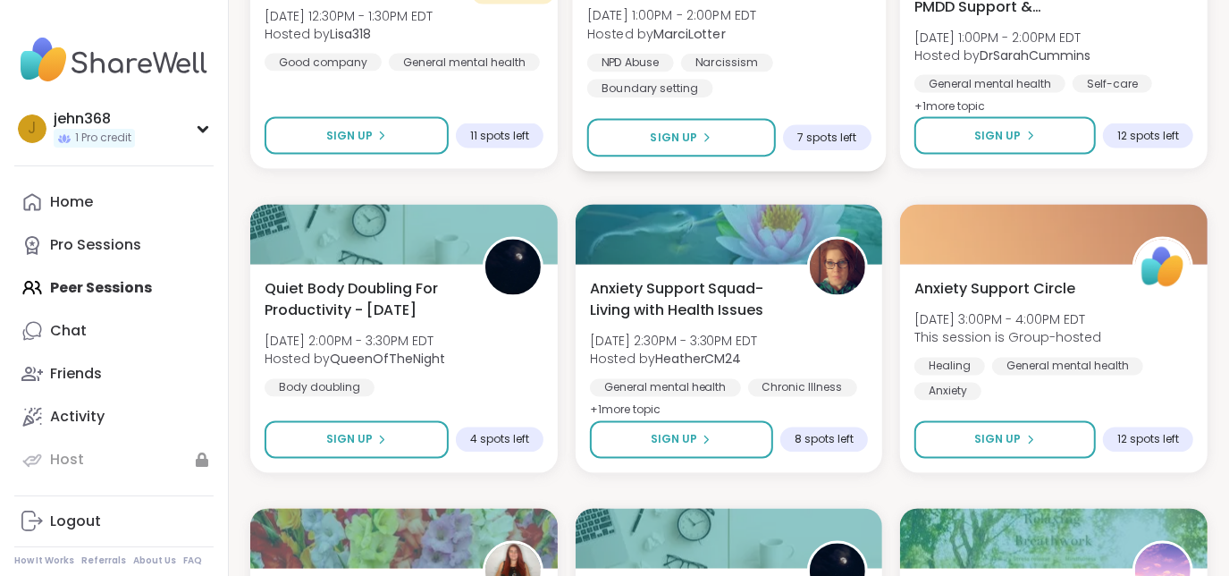
scroll to position [1967, 0]
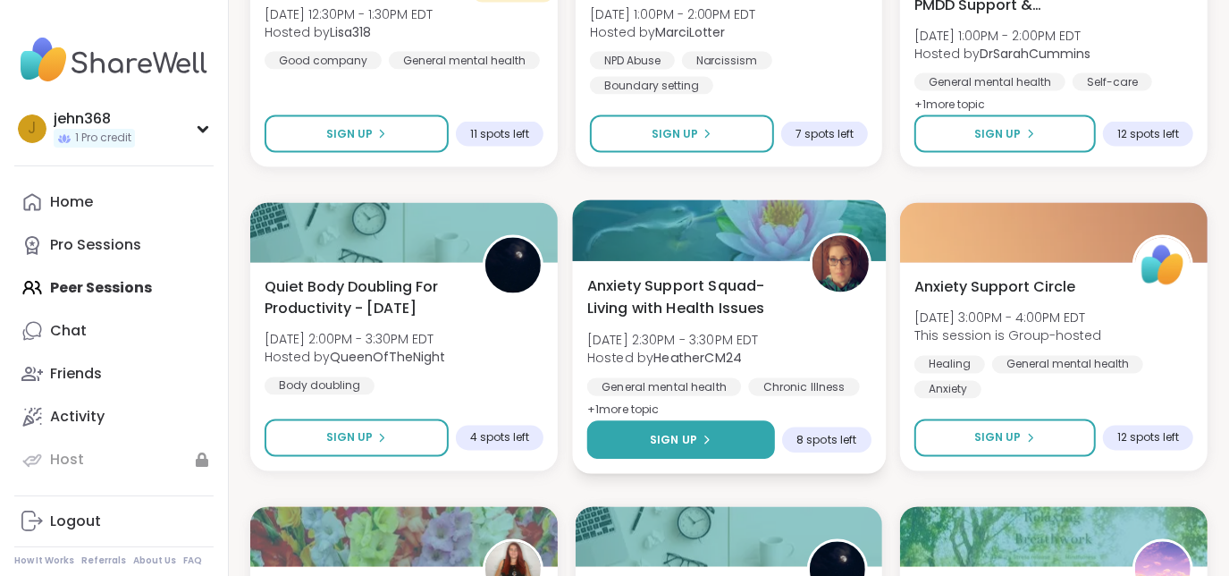
click at [720, 448] on button "Sign Up" at bounding box center [681, 440] width 188 height 38
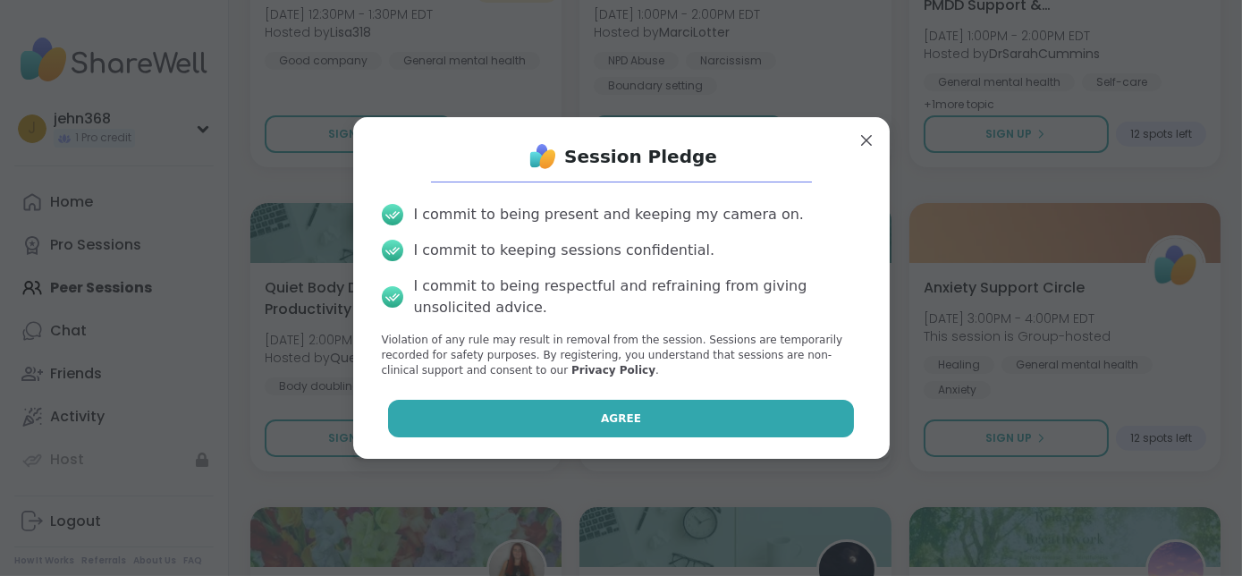
click at [662, 419] on button "Agree" at bounding box center [621, 419] width 466 height 38
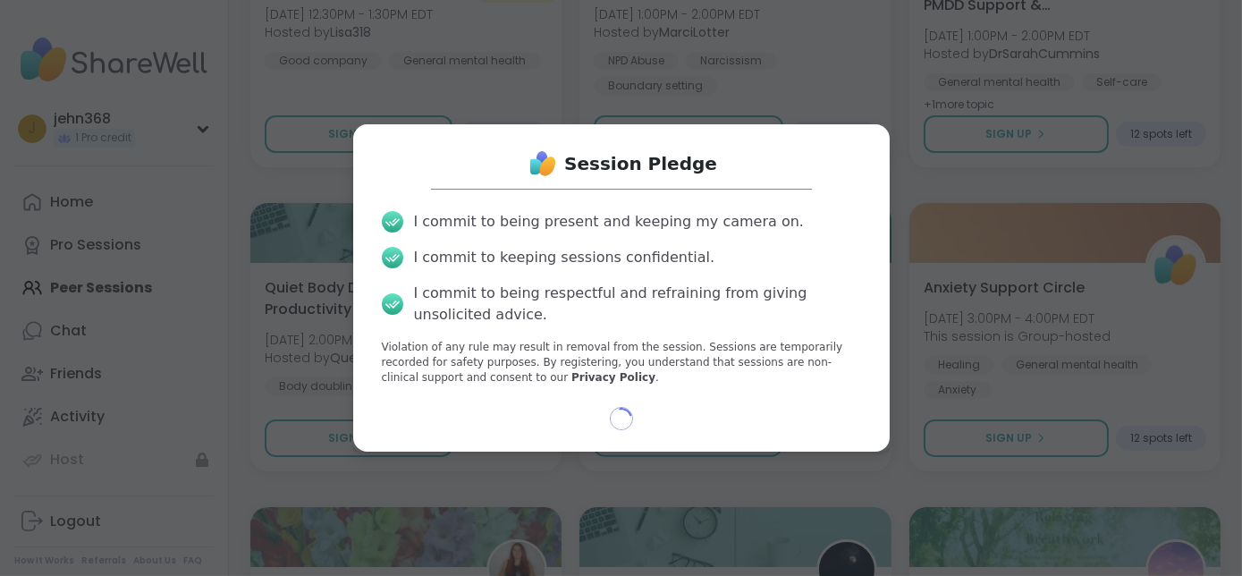
select select "**"
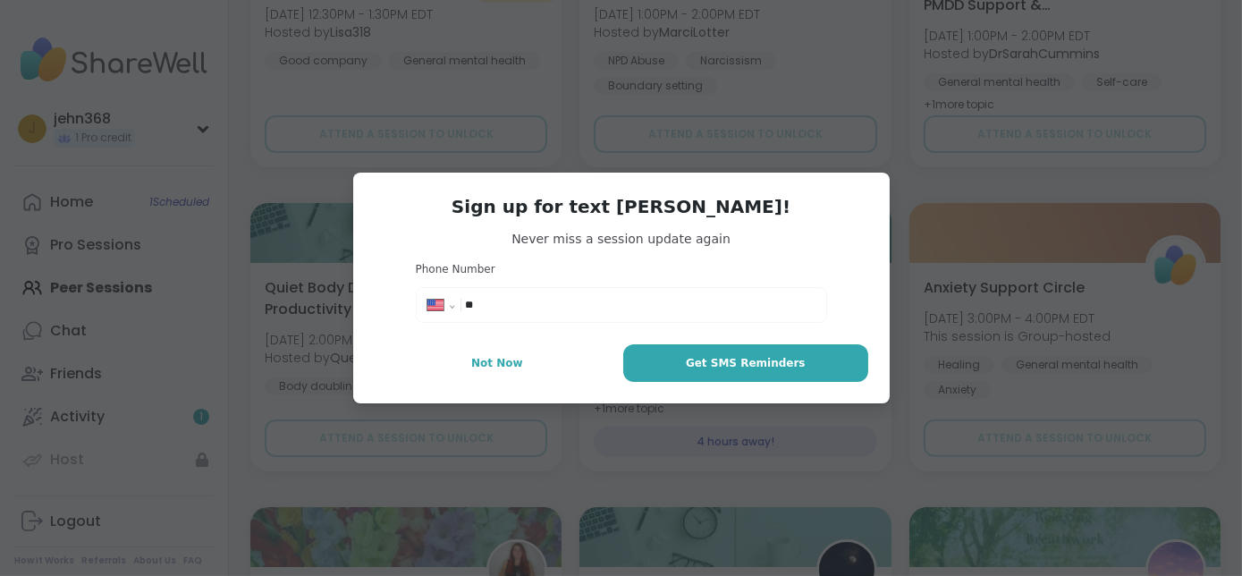
click at [555, 307] on input "**" at bounding box center [640, 305] width 350 height 18
type input "**********"
click at [734, 365] on span "Get SMS Reminders" at bounding box center [746, 363] width 120 height 16
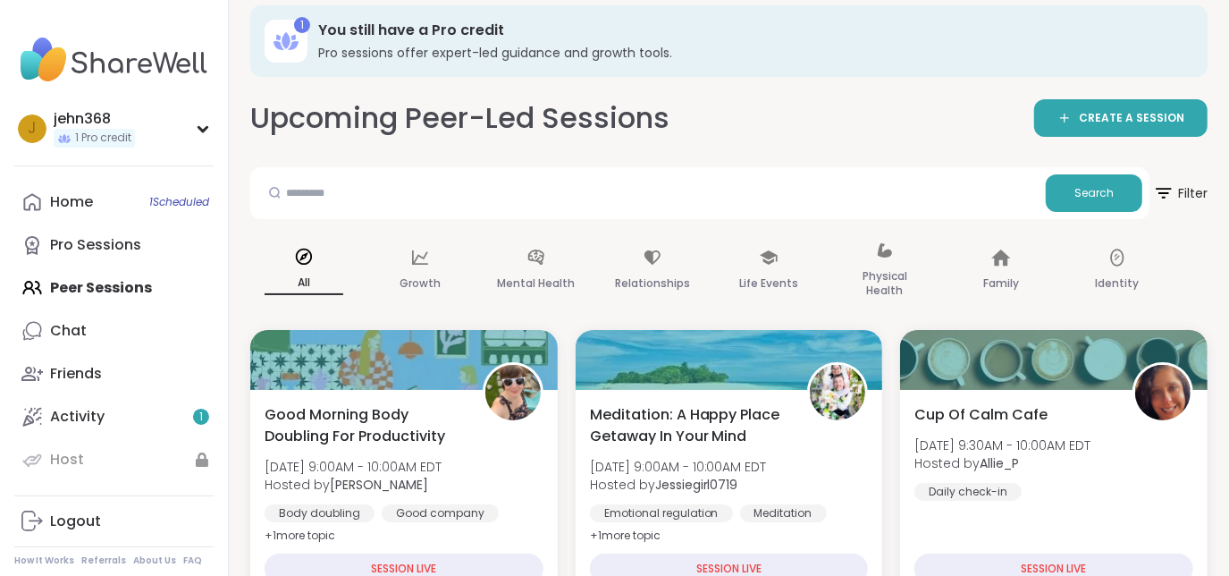
scroll to position [14, 0]
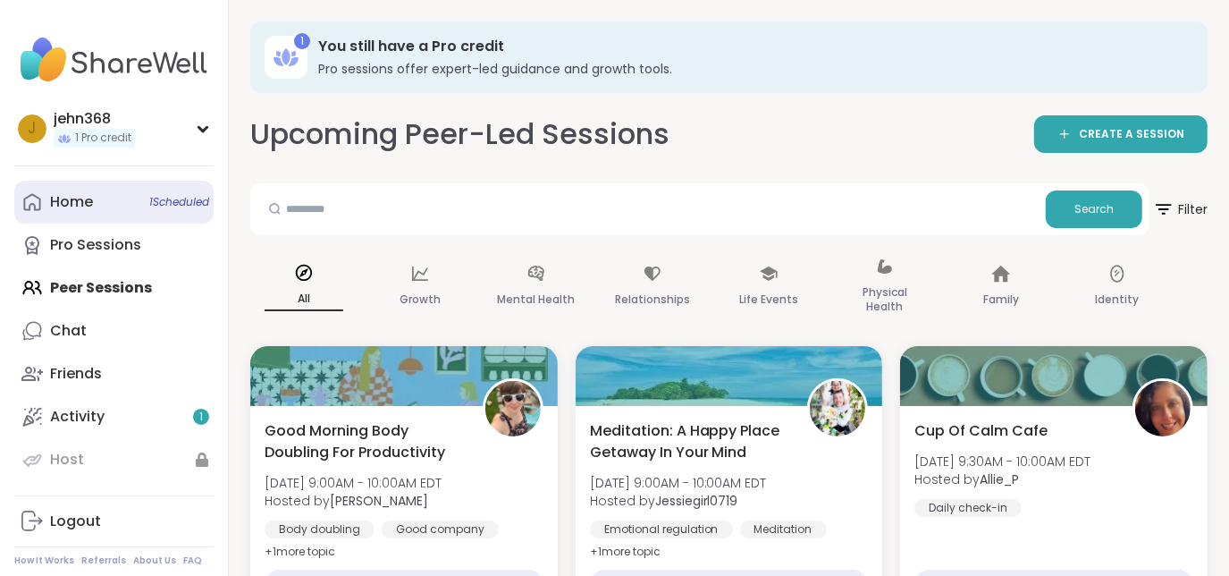
click at [21, 194] on link "Home 1 Scheduled" at bounding box center [113, 202] width 199 height 43
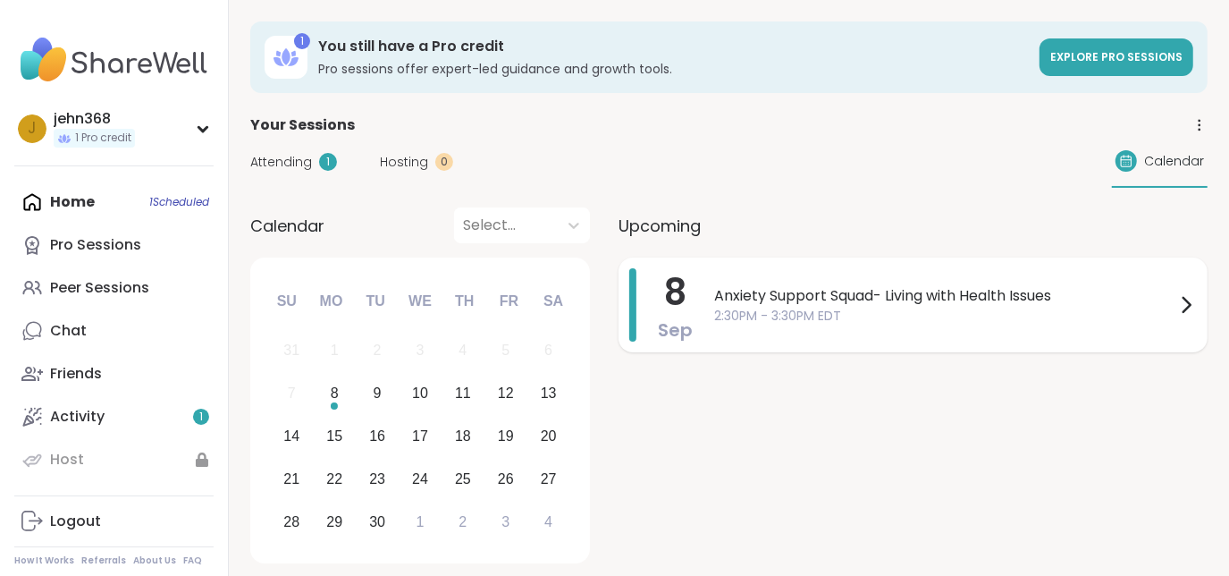
click at [958, 313] on span "2:30PM - 3:30PM EDT" at bounding box center [944, 316] width 461 height 19
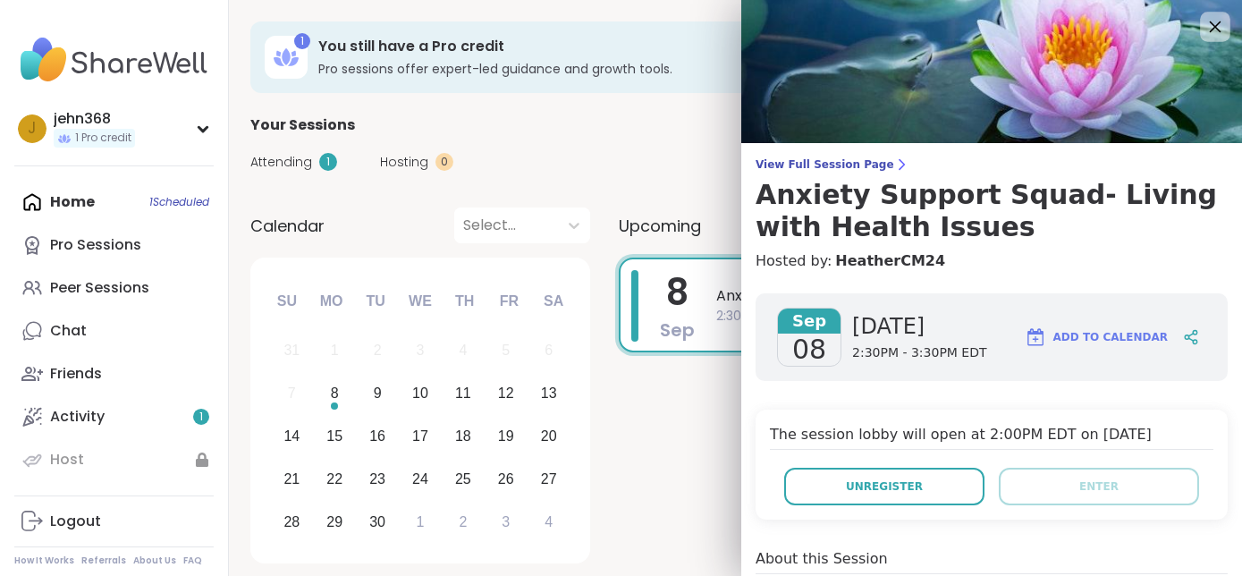
click at [1203, 25] on icon at bounding box center [1214, 26] width 22 height 22
